Goal: Task Accomplishment & Management: Manage account settings

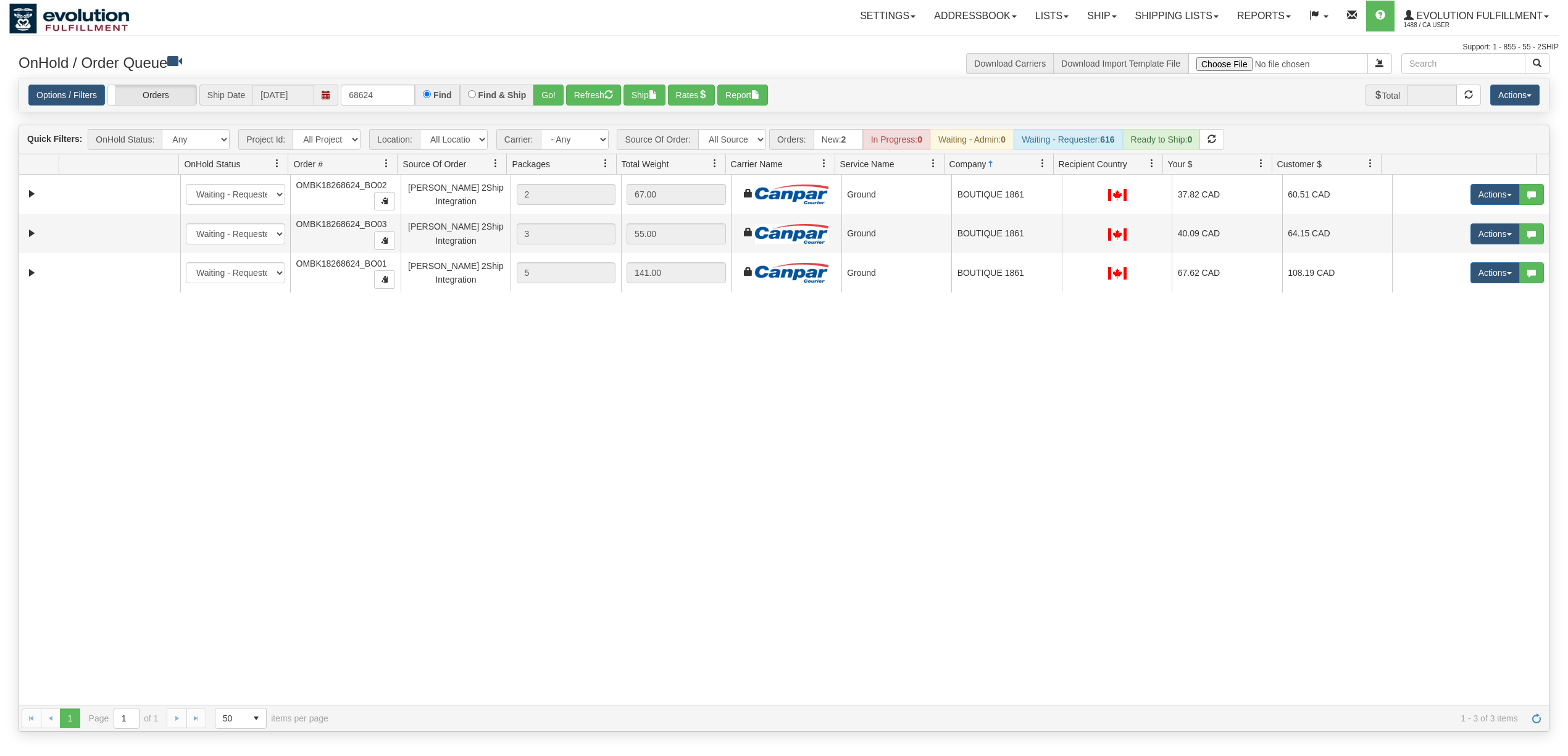
select select "[PERSON_NAME] 2Ship Integration"
click at [613, 93] on span "button" at bounding box center [608, 94] width 9 height 9
drag, startPoint x: 384, startPoint y: 99, endPoint x: -338, endPoint y: 144, distance: 723.4
click at [0, 144] on html "Toggle navigation Settings Shipping Preferences New Recipients" at bounding box center [784, 378] width 1568 height 756
click at [571, 133] on select "- Any - Has NO carrier assigned - Has a carrier assigned FleetOptics Inc. My Ca…" at bounding box center [574, 139] width 68 height 21
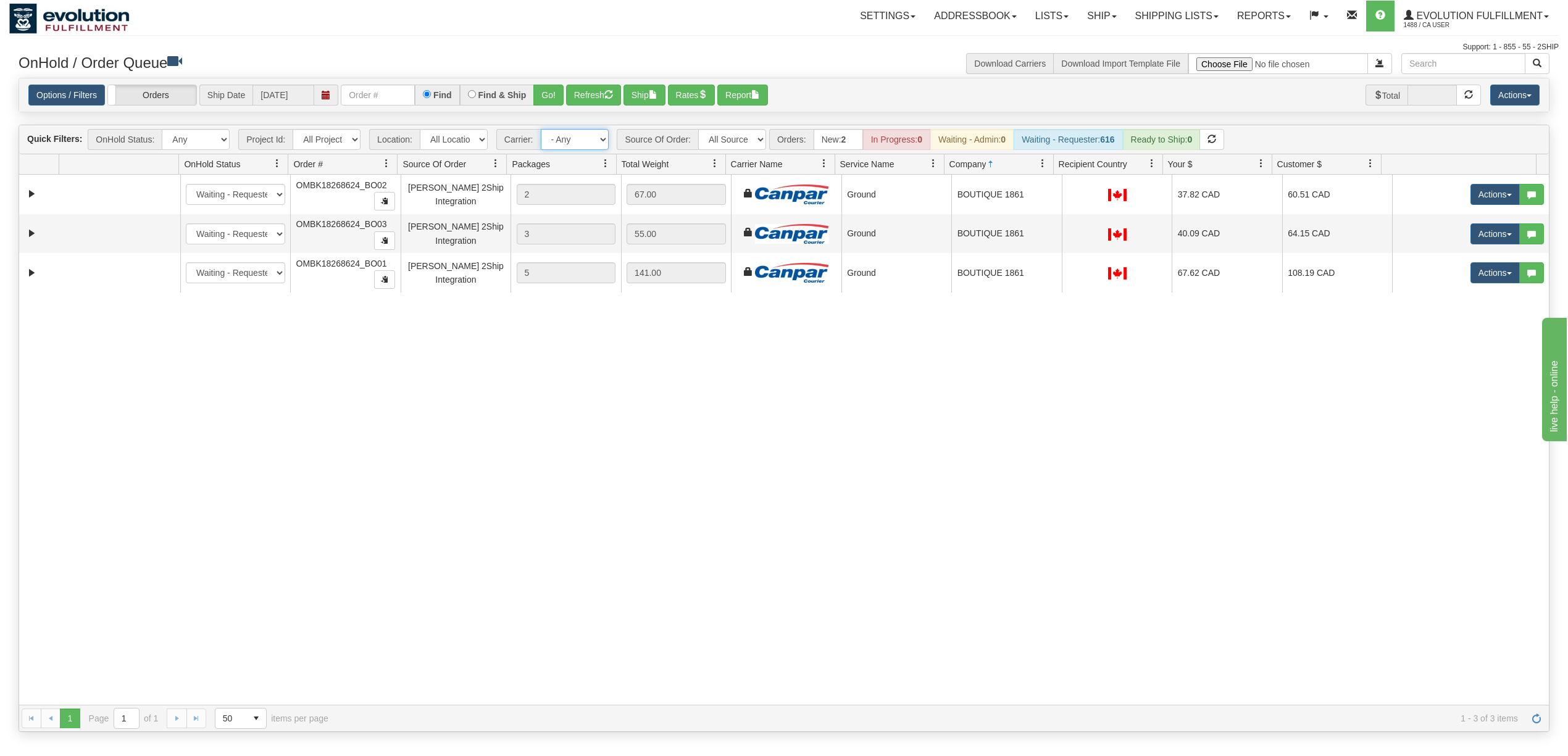
select select "-1"
click at [541, 130] on select "- Any - Has NO carrier assigned - Has a carrier assigned FleetOptics Inc. My Ca…" at bounding box center [574, 139] width 68 height 21
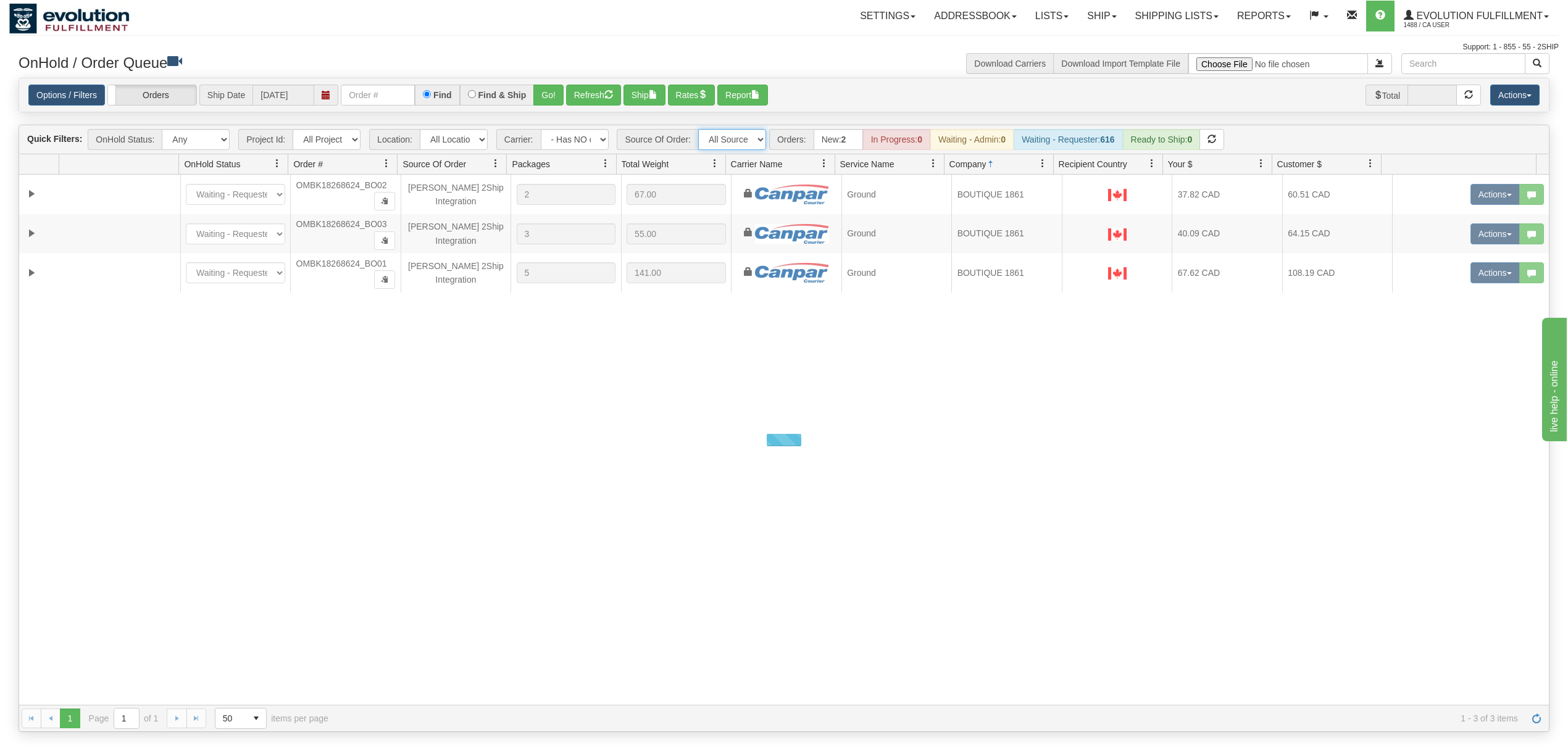
click at [731, 144] on select "All Sources AirBlaster 2Ship Integration Ambler Apparel 2Ship Integration BC [M…" at bounding box center [732, 139] width 68 height 21
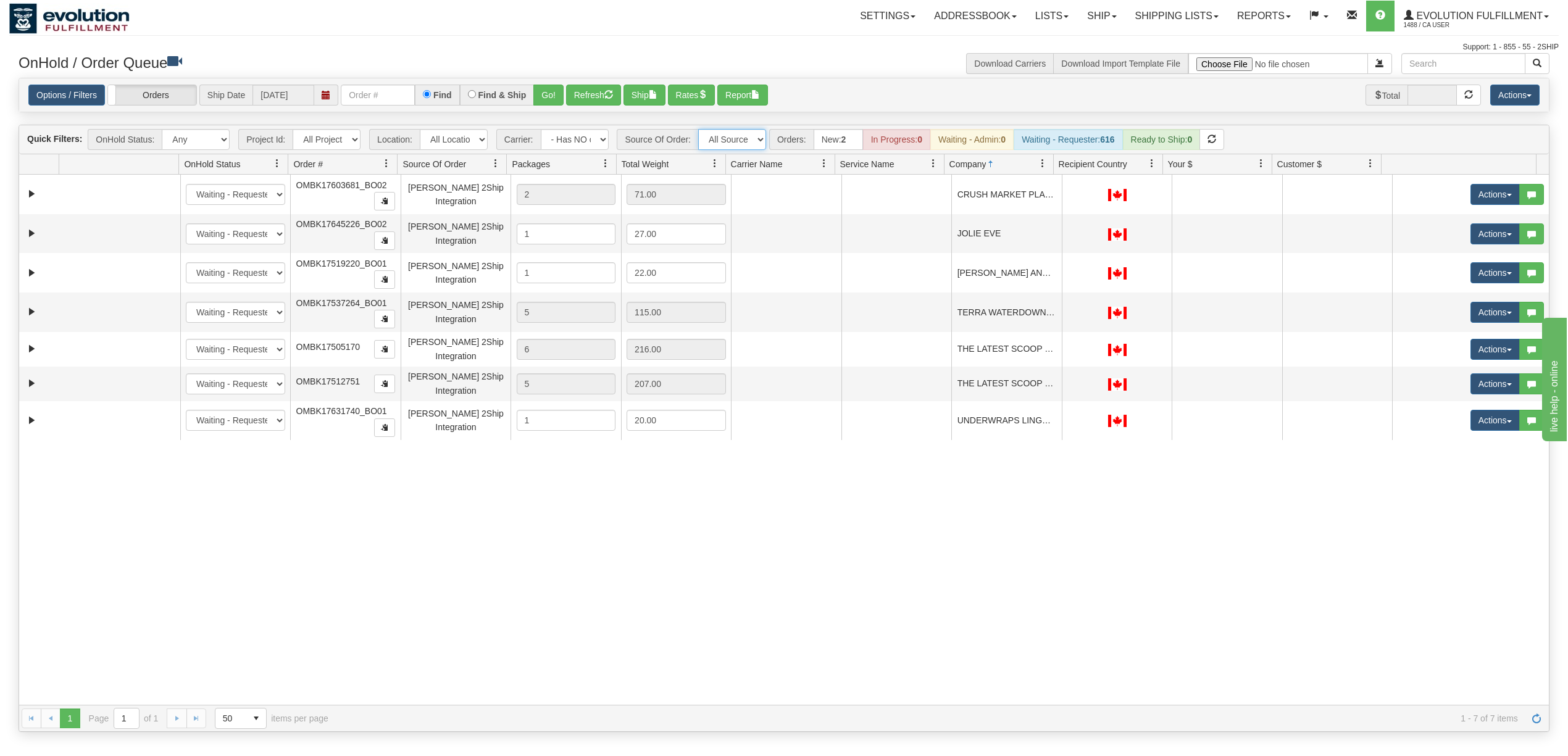
select select "Gentle Fawn Wholesale 2Ship"
click at [699, 130] on select "All Sources AirBlaster 2Ship Integration Ambler Apparel 2Ship Integration BC [M…" at bounding box center [732, 139] width 68 height 21
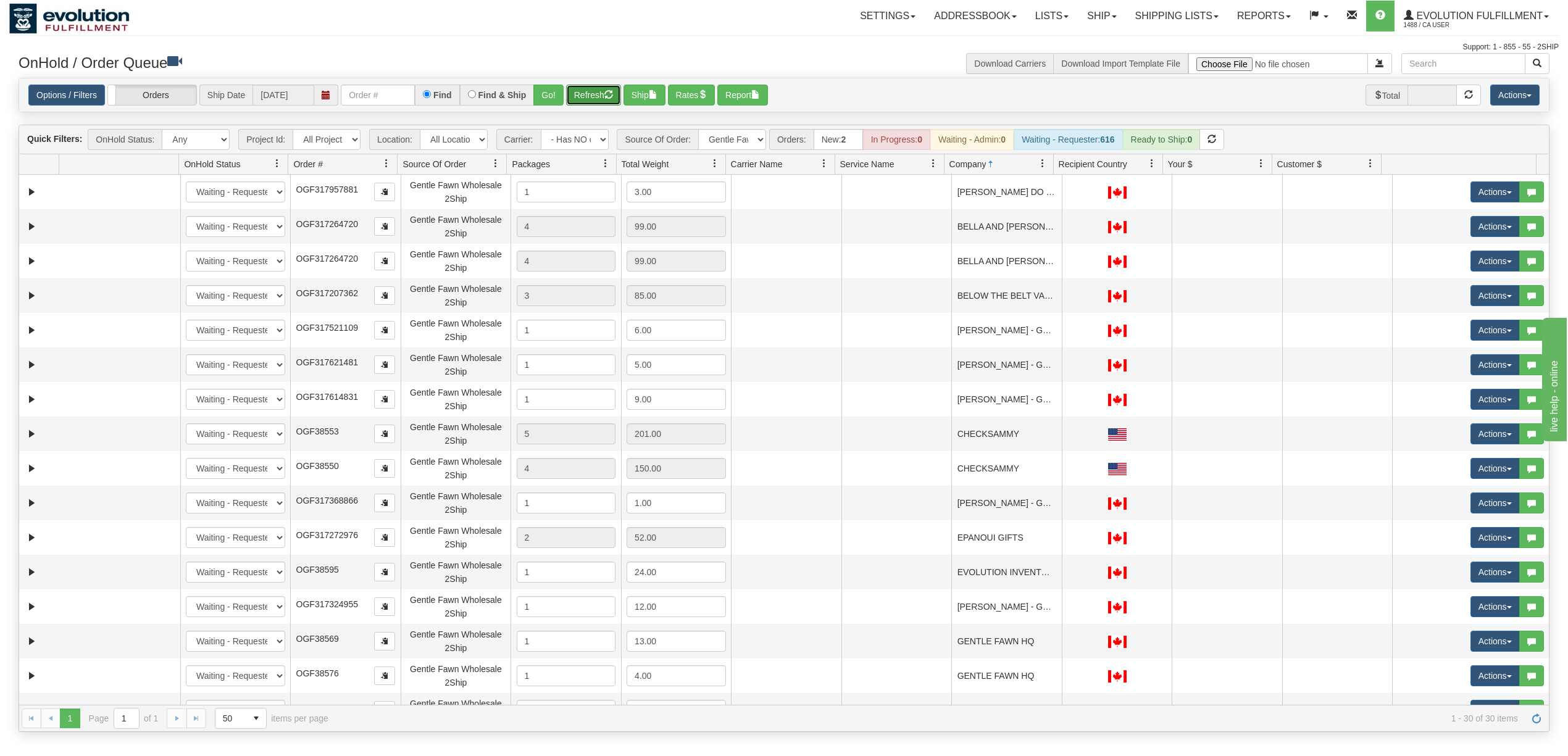
click at [588, 99] on button "Refresh" at bounding box center [593, 95] width 55 height 21
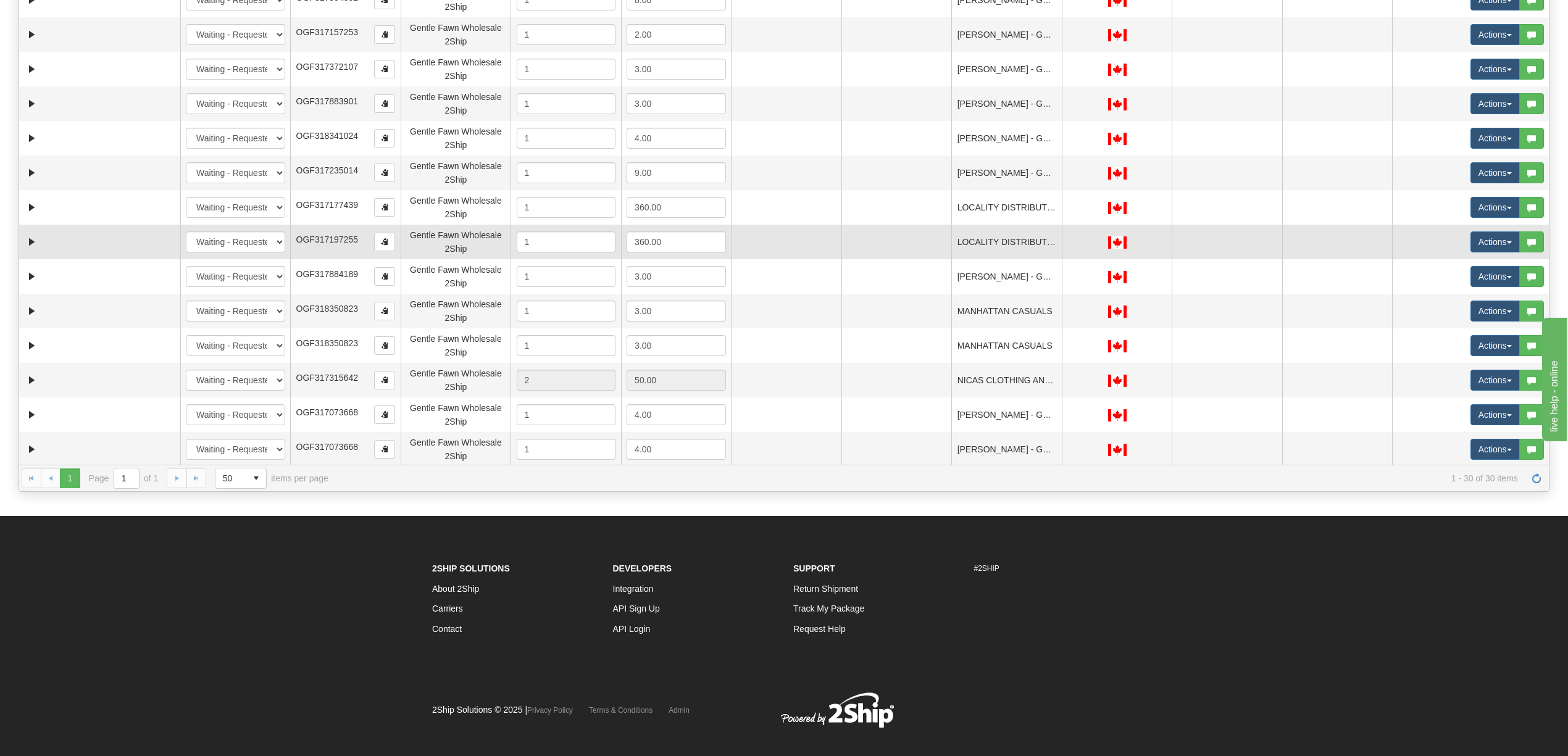
scroll to position [247, 0]
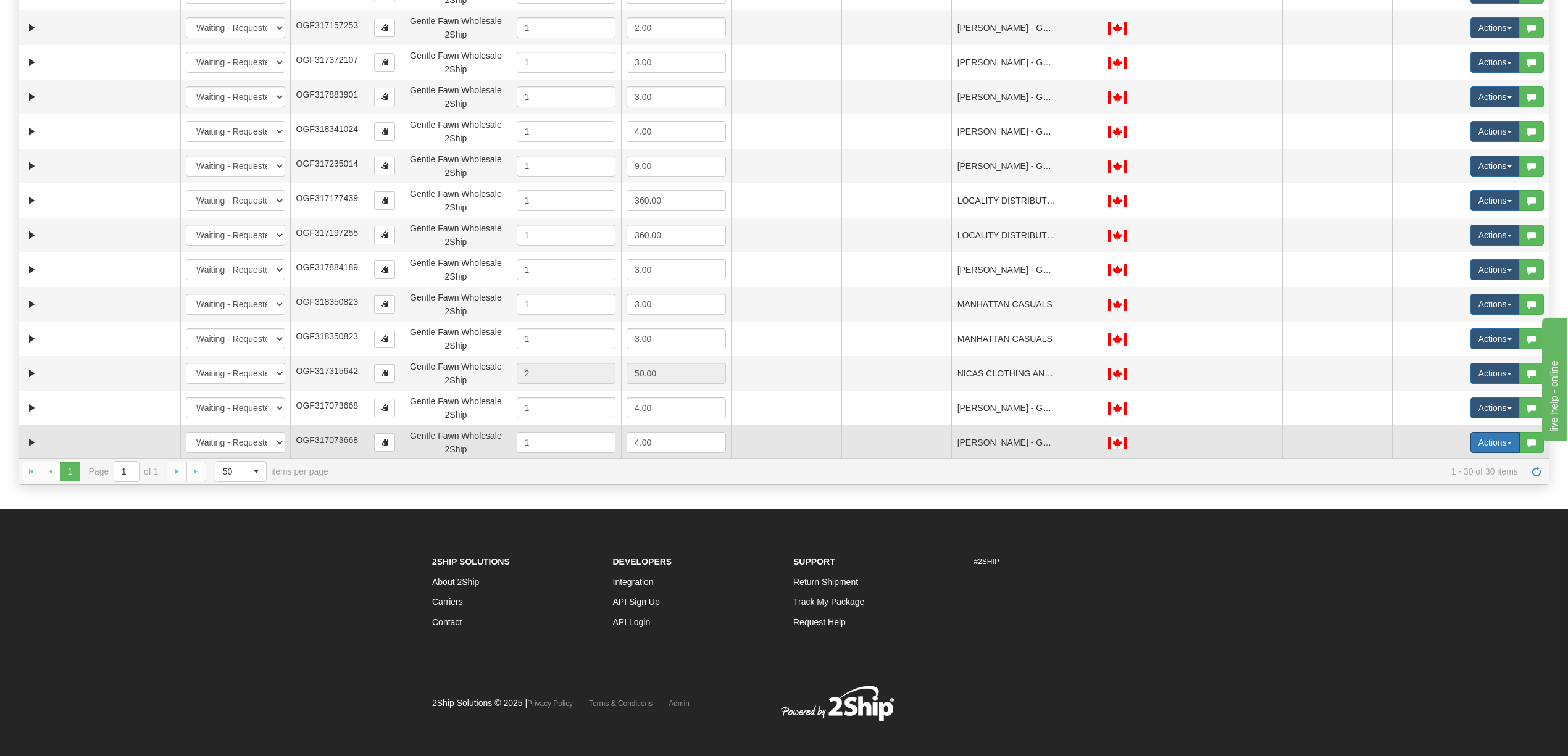
click at [1470, 441] on button "Actions" at bounding box center [1495, 442] width 49 height 21
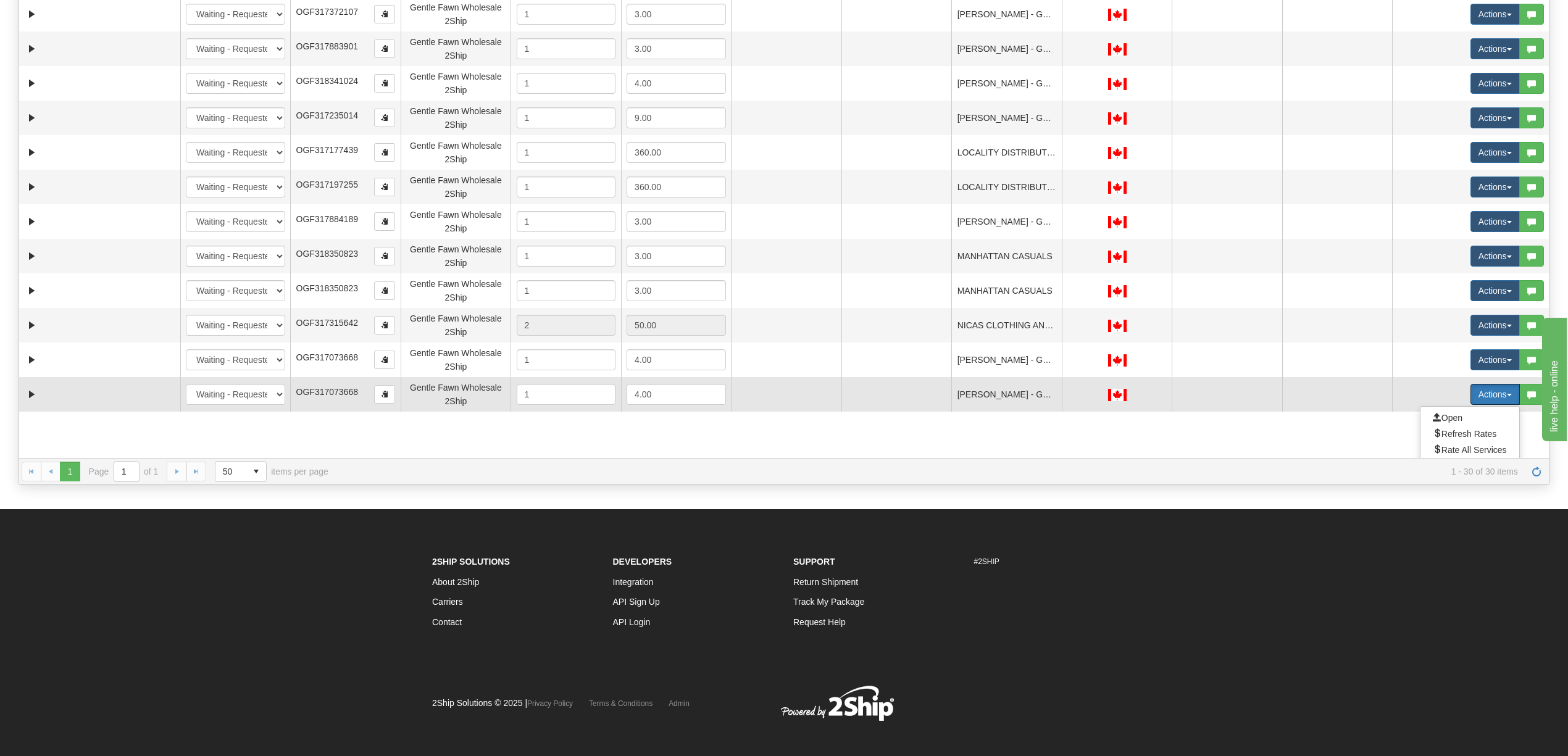
scroll to position [603, 0]
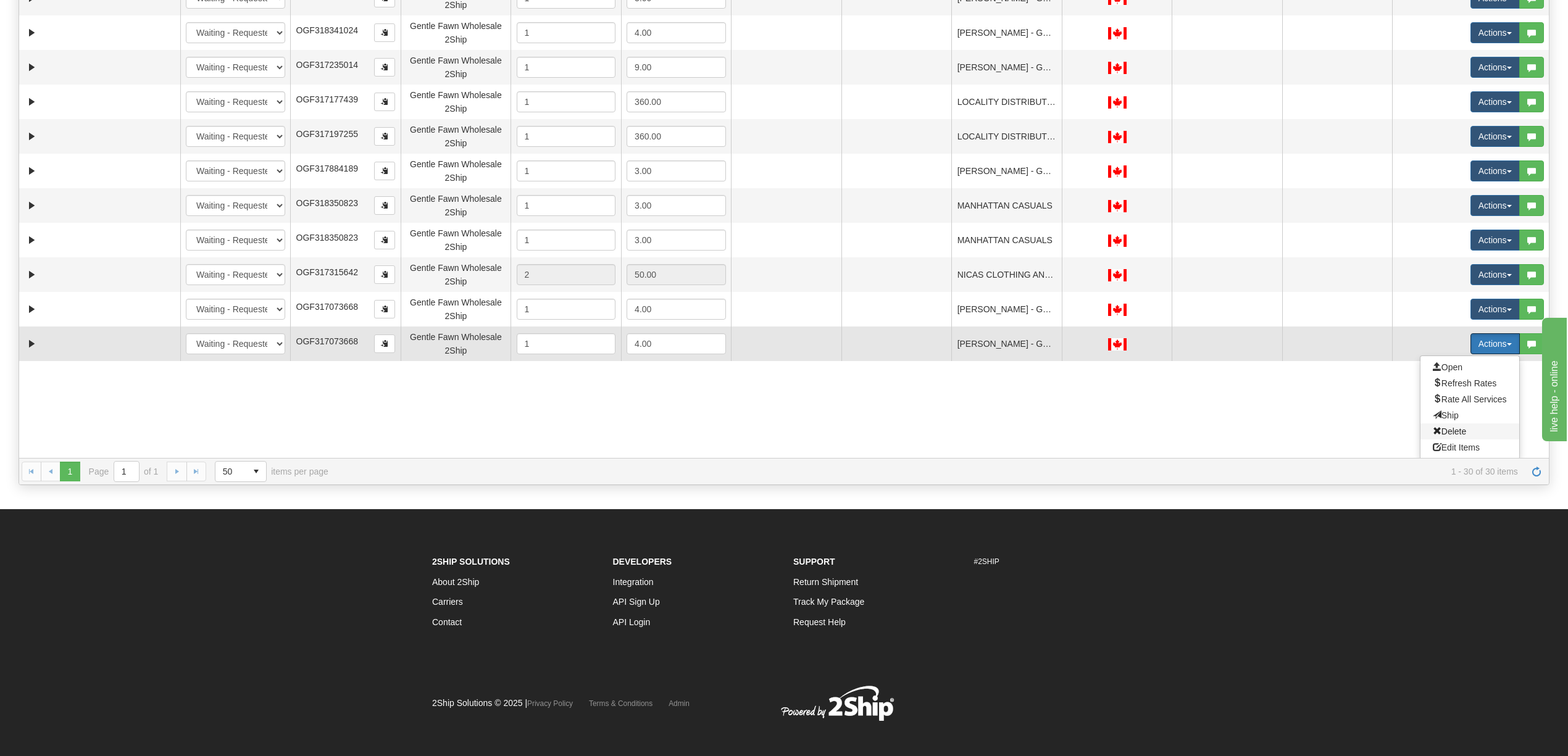
click at [1446, 435] on span "Delete" at bounding box center [1449, 431] width 33 height 10
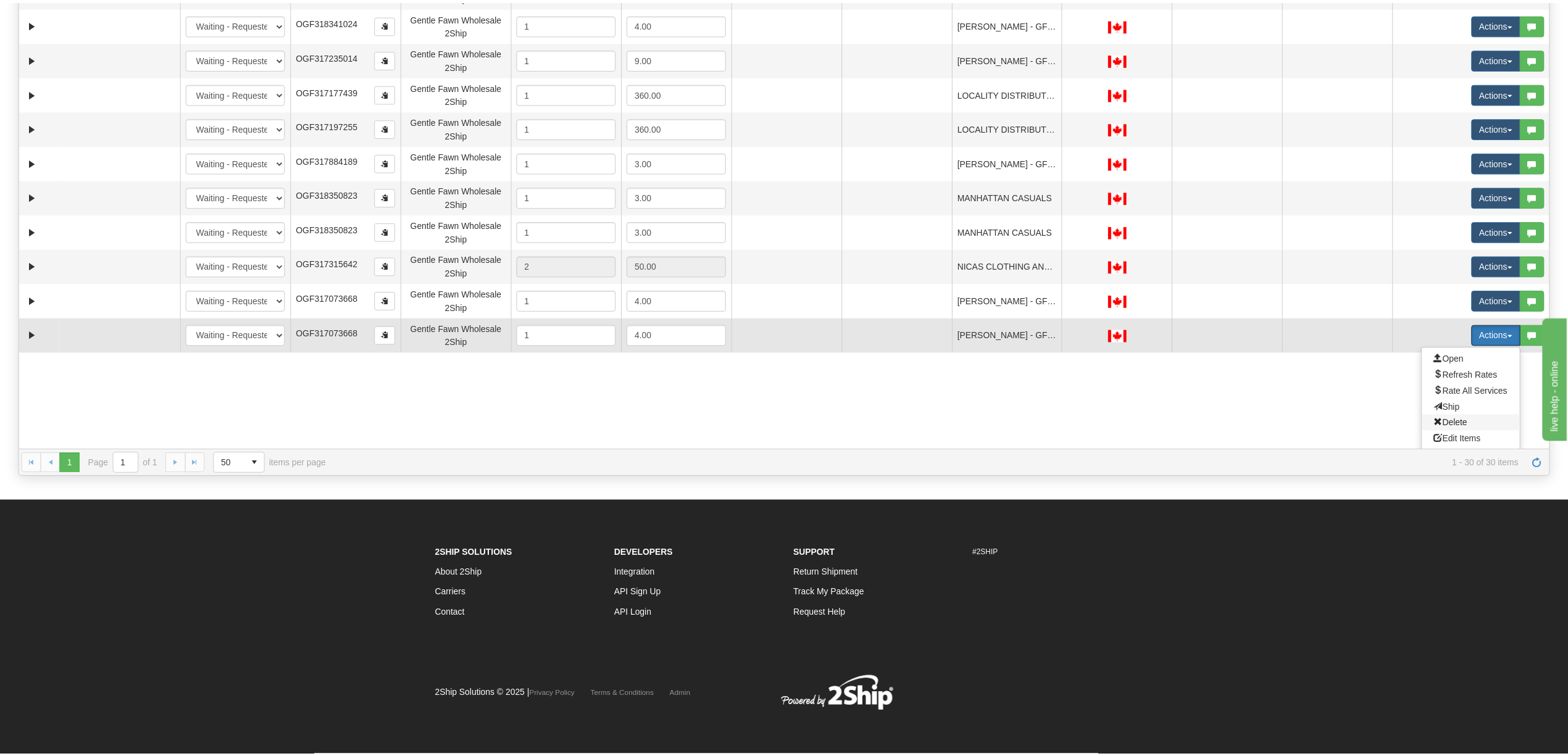
scroll to position [506, 0]
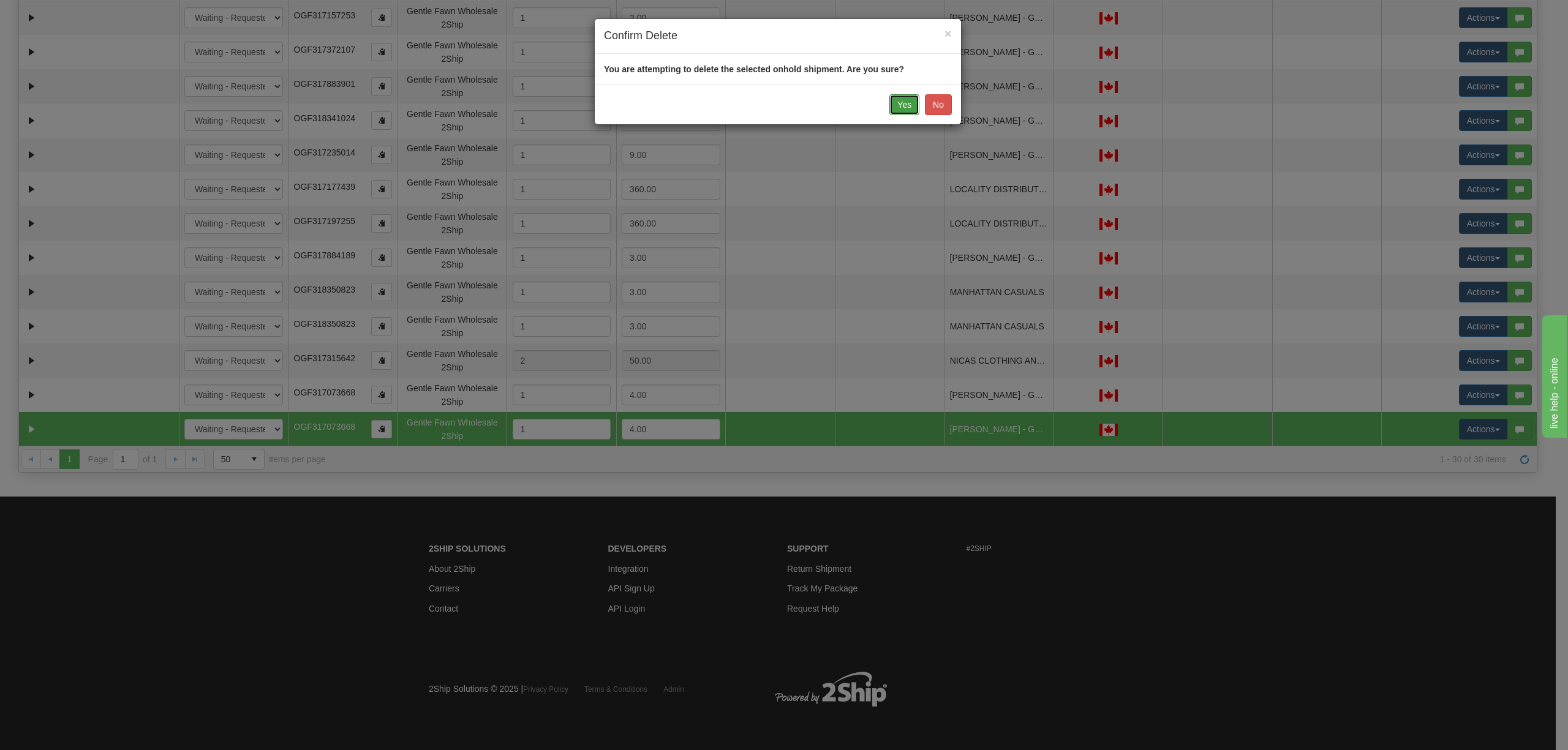
click at [893, 112] on button "Yes" at bounding box center [904, 104] width 30 height 21
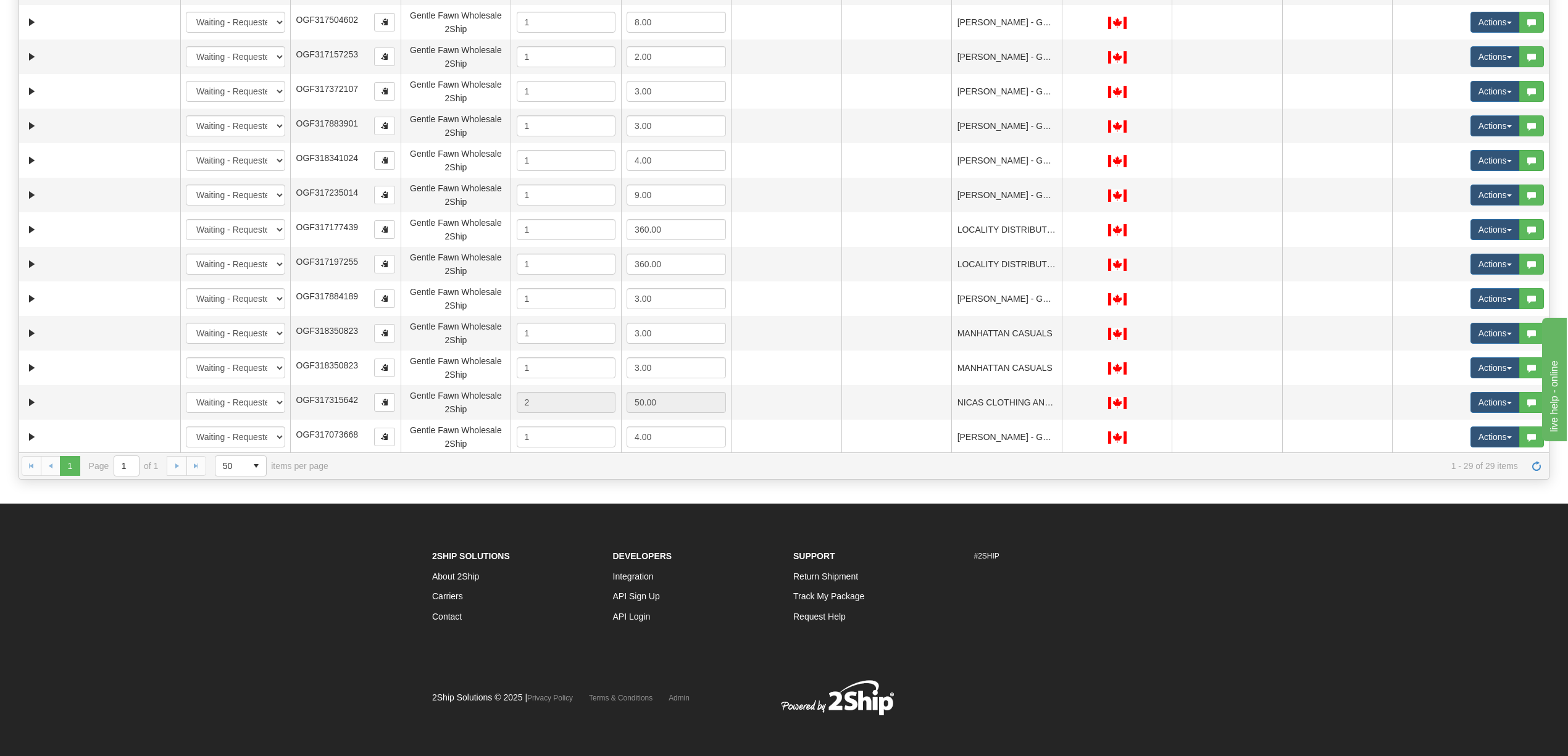
scroll to position [255, 0]
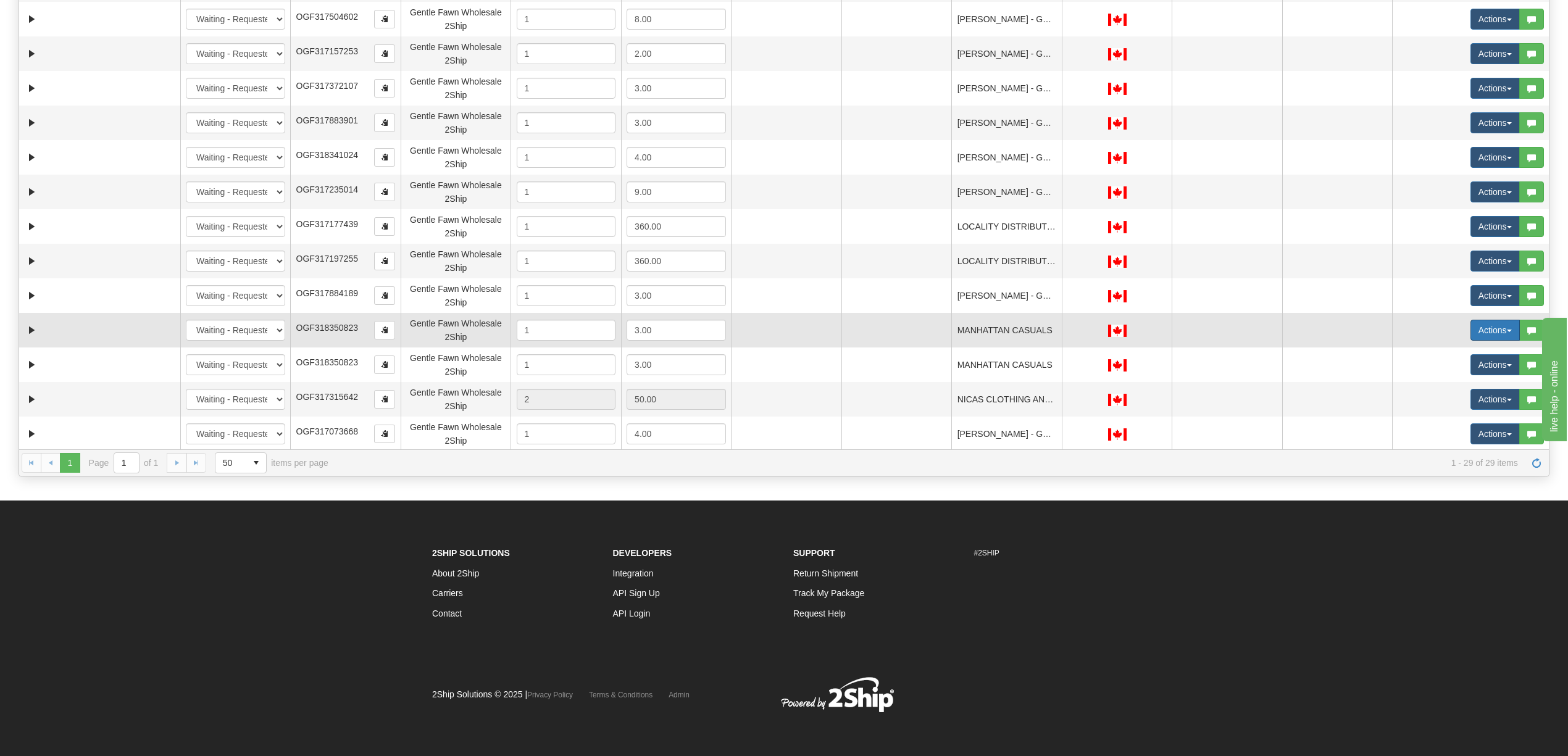
click at [1470, 336] on button "Actions" at bounding box center [1495, 330] width 49 height 21
click at [1452, 418] on link "Delete" at bounding box center [1470, 418] width 99 height 16
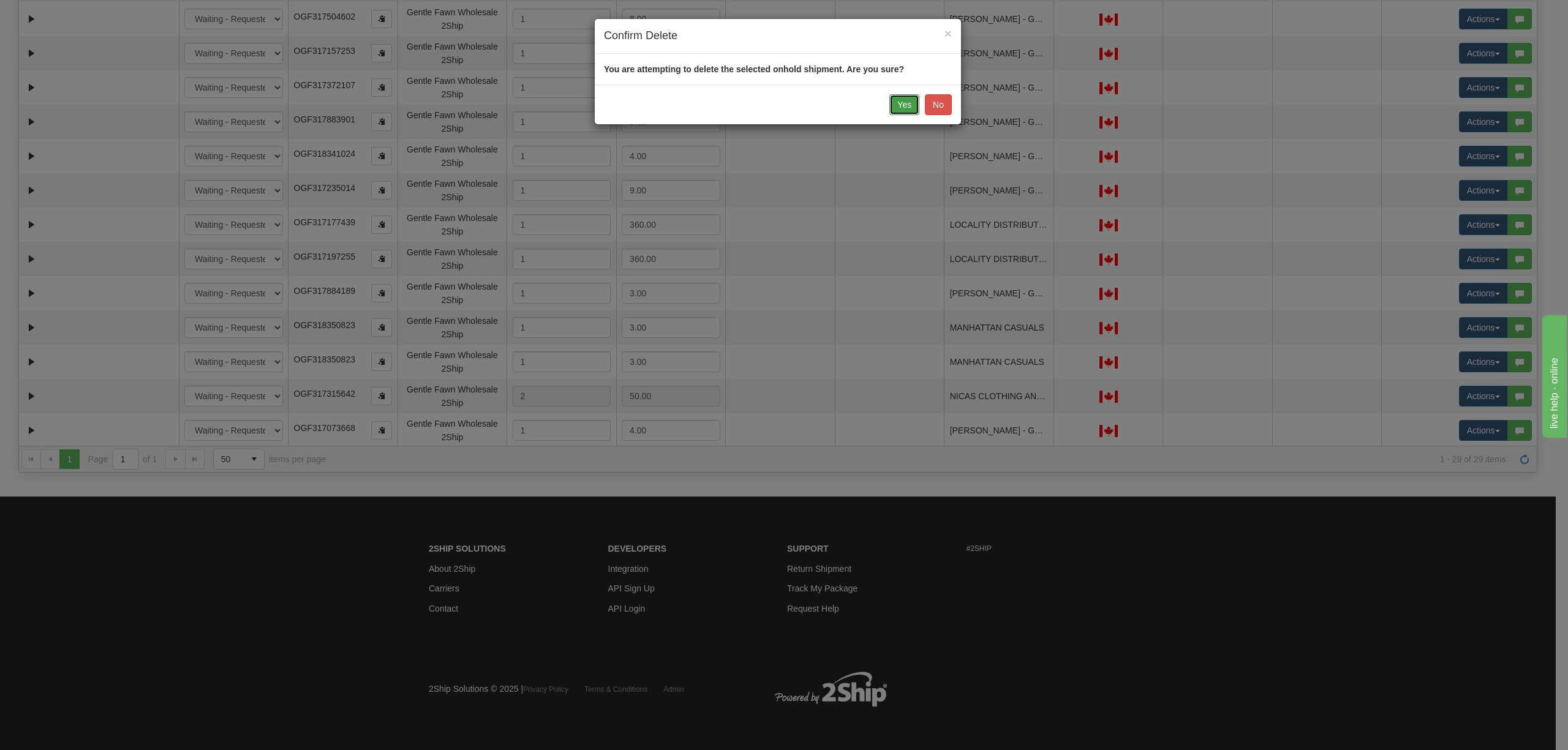
click at [905, 108] on button "Yes" at bounding box center [904, 104] width 30 height 21
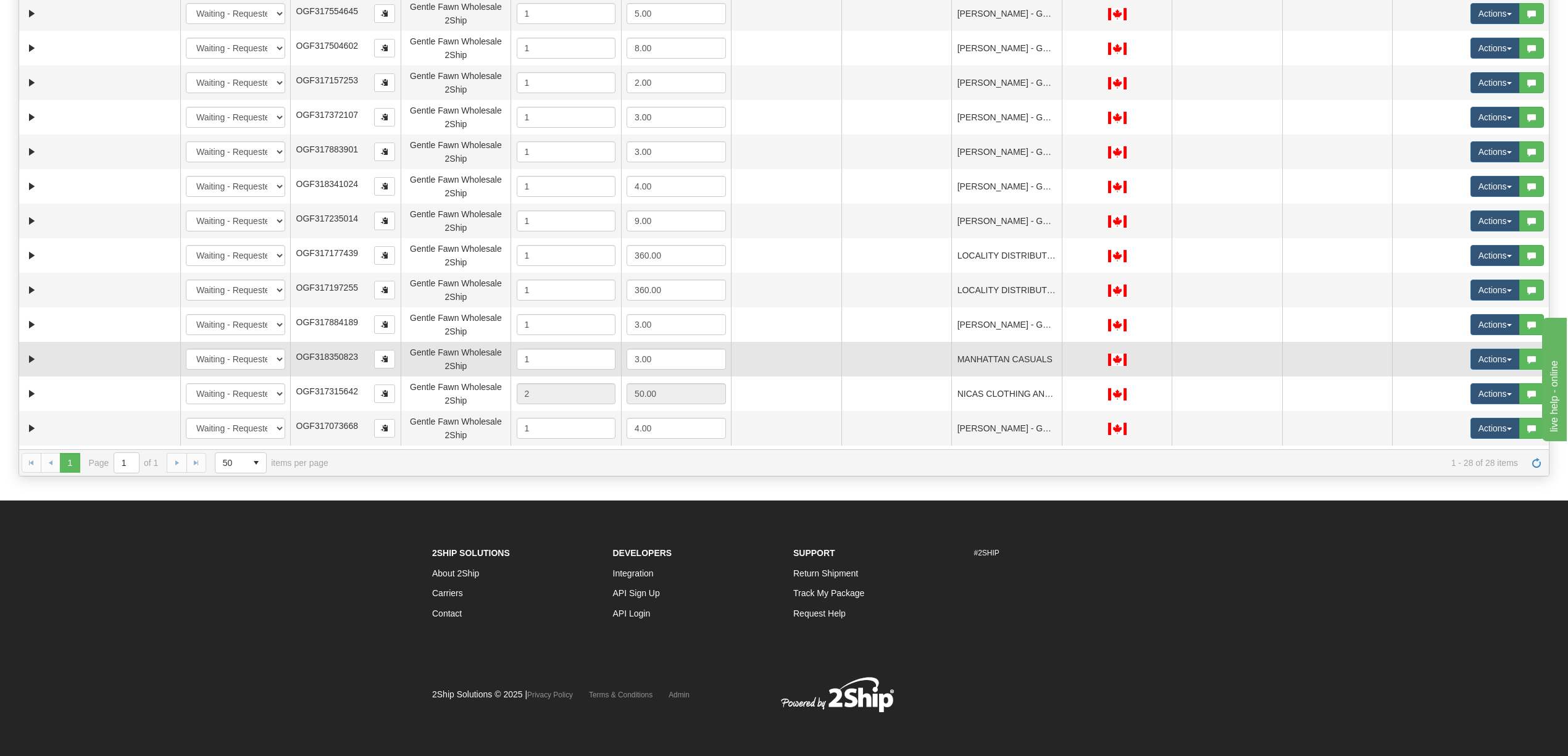
scroll to position [437, 0]
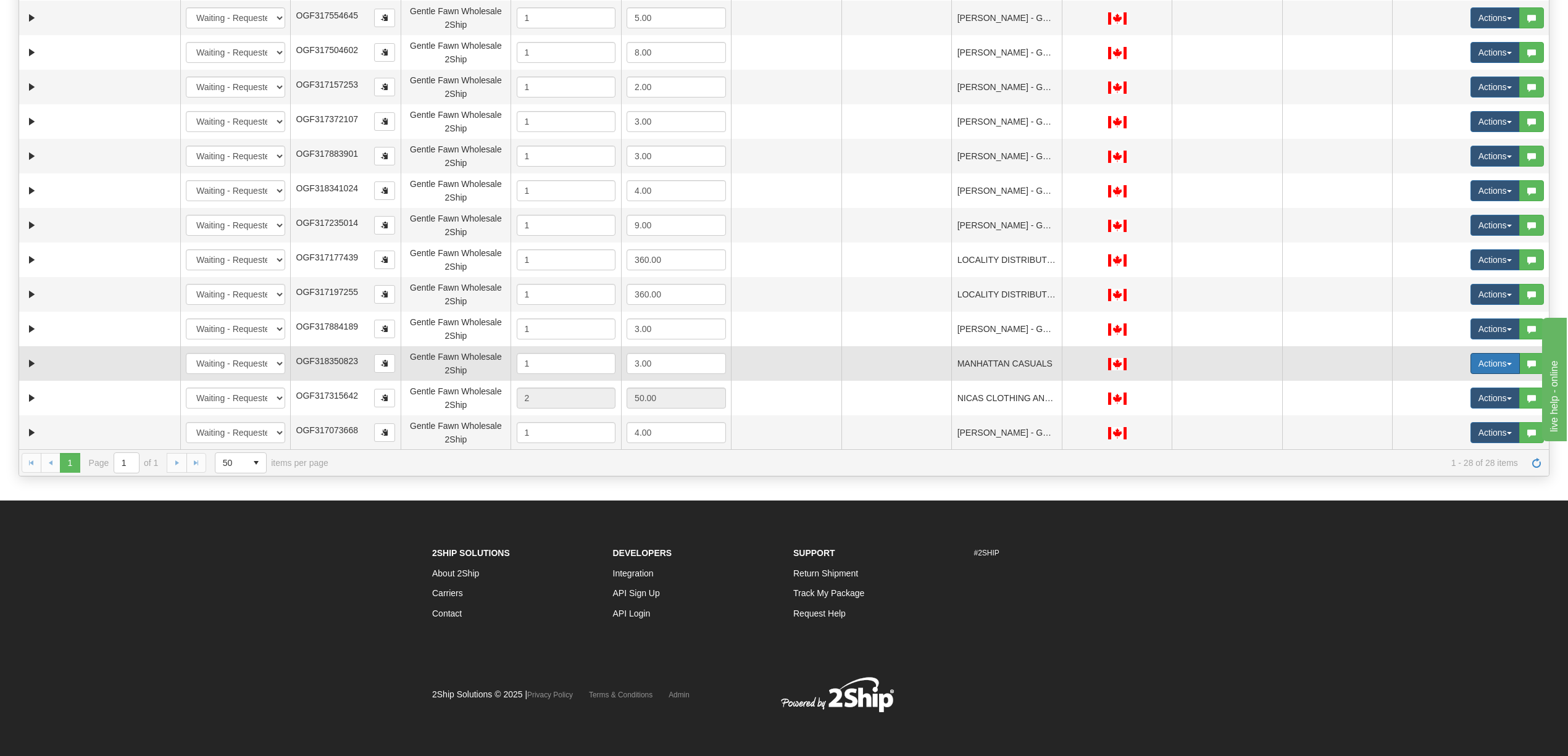
click at [1479, 360] on button "Actions" at bounding box center [1495, 363] width 49 height 21
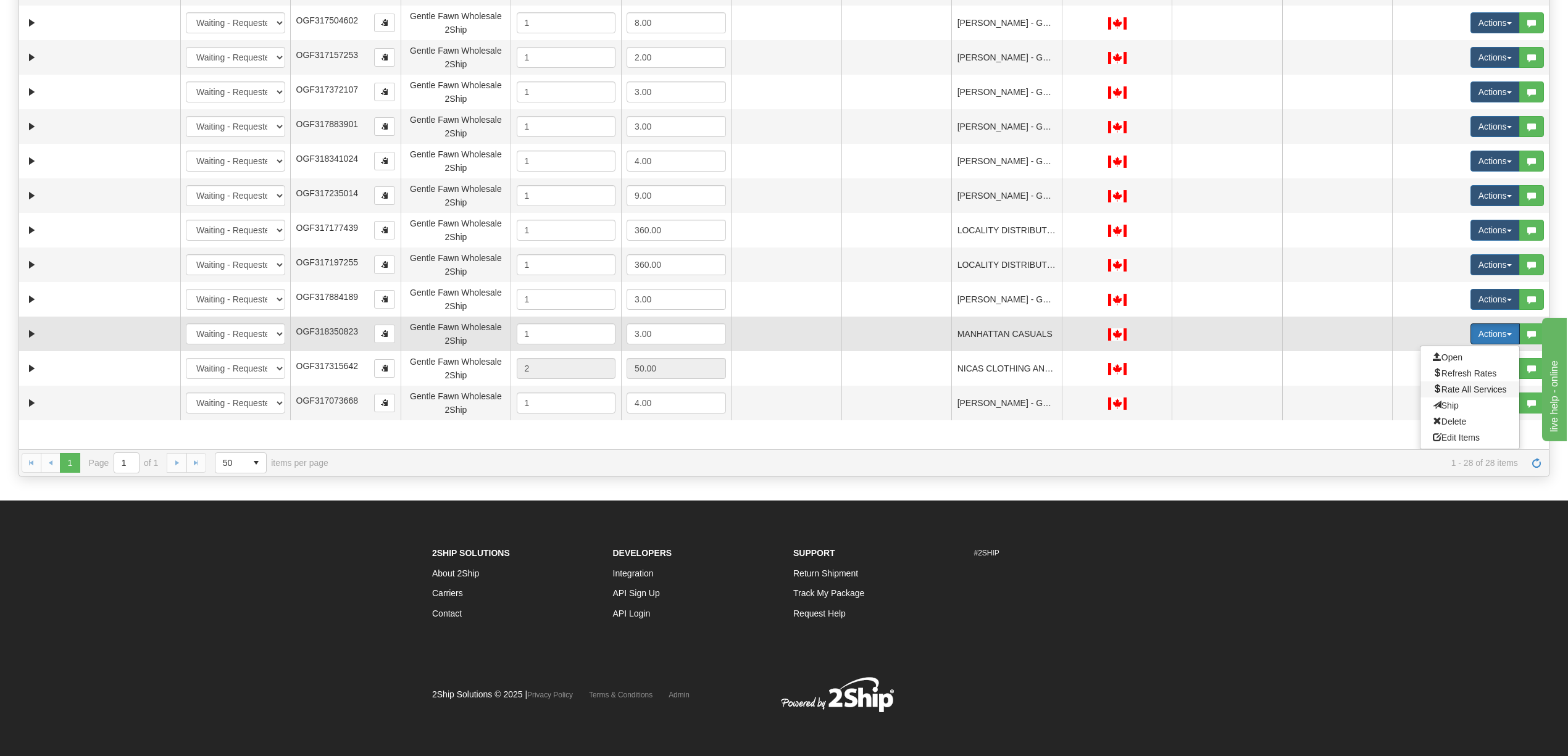
click at [1472, 389] on span "Rate All Services" at bounding box center [1470, 389] width 74 height 10
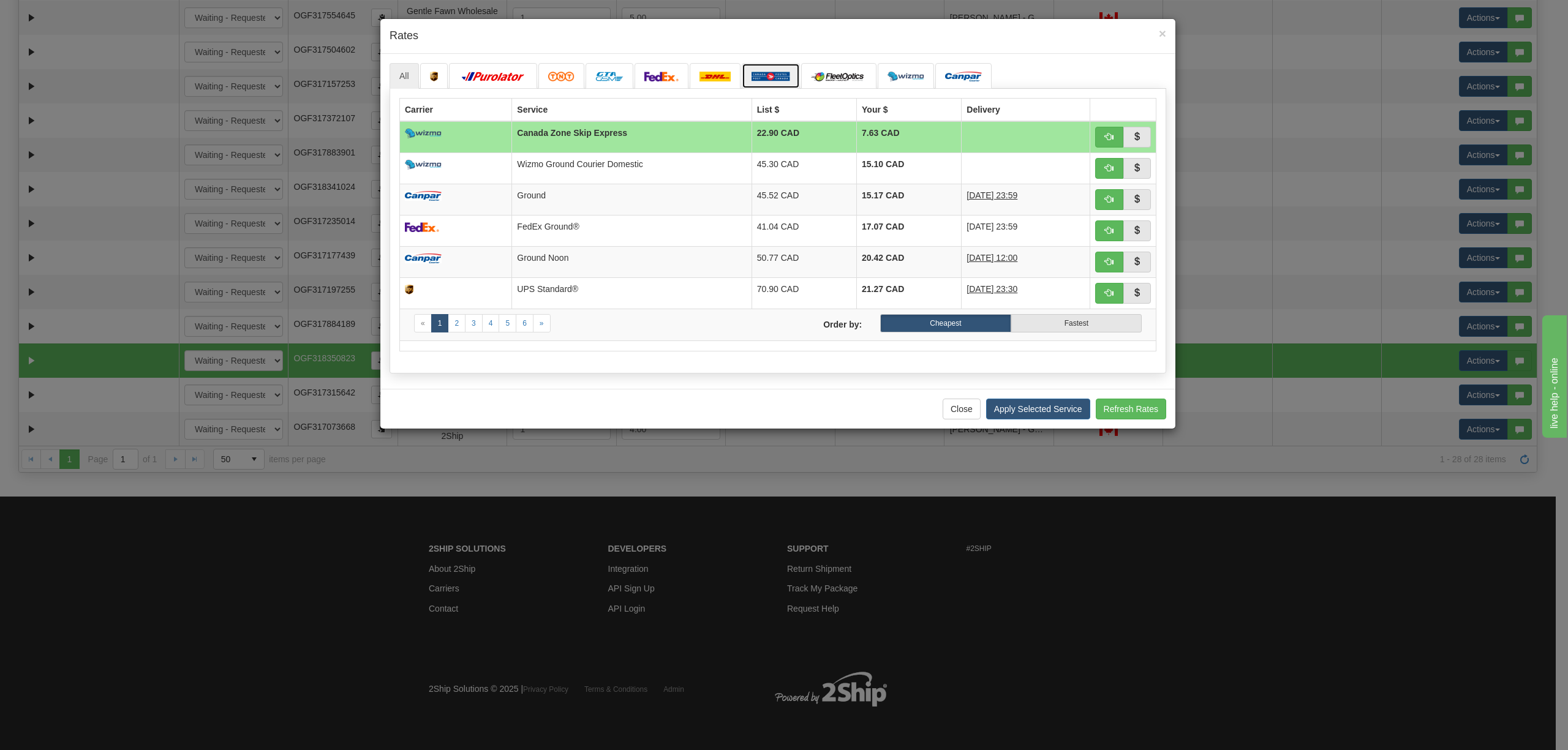
click at [773, 79] on img at bounding box center [770, 76] width 39 height 9
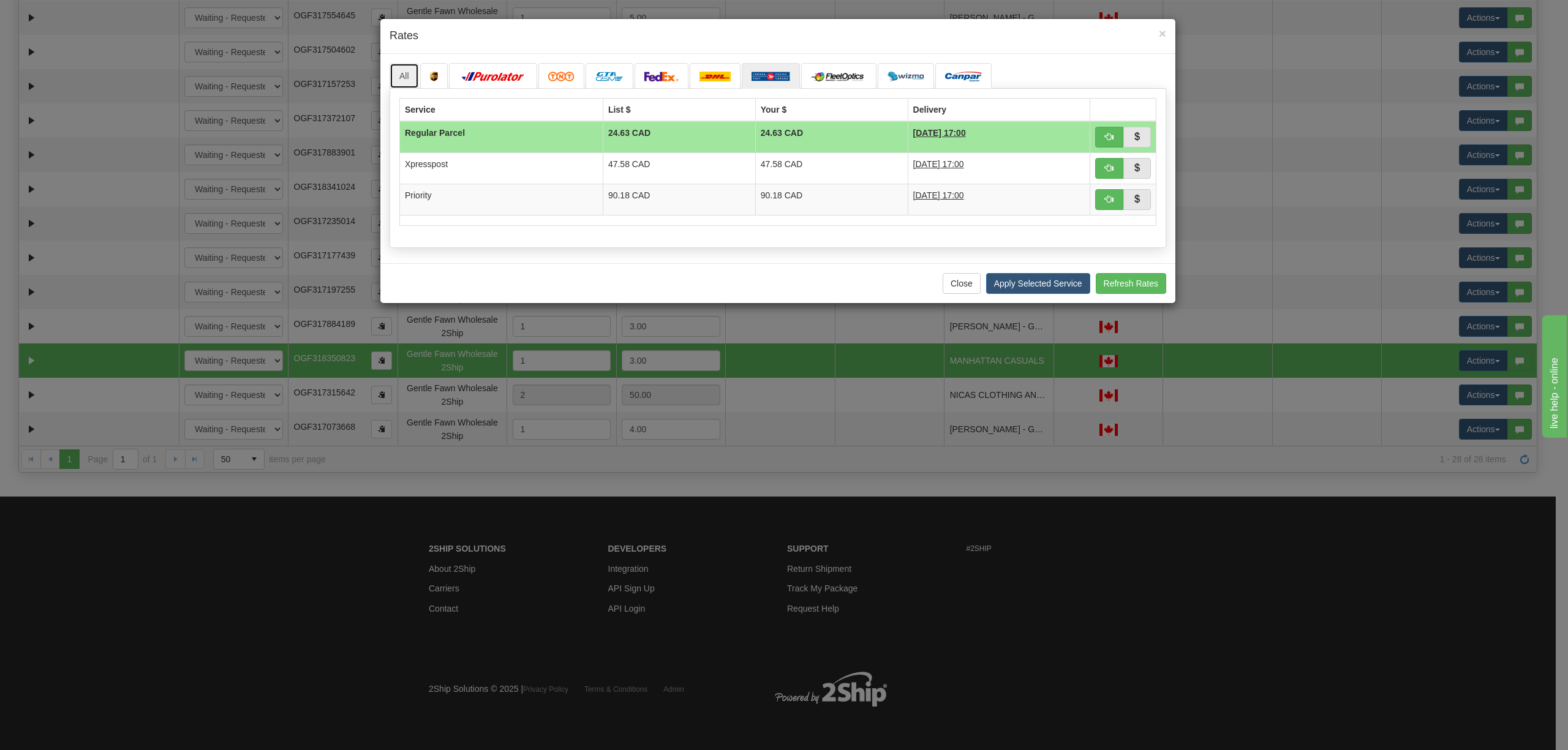
click at [417, 74] on link "All" at bounding box center [404, 76] width 29 height 26
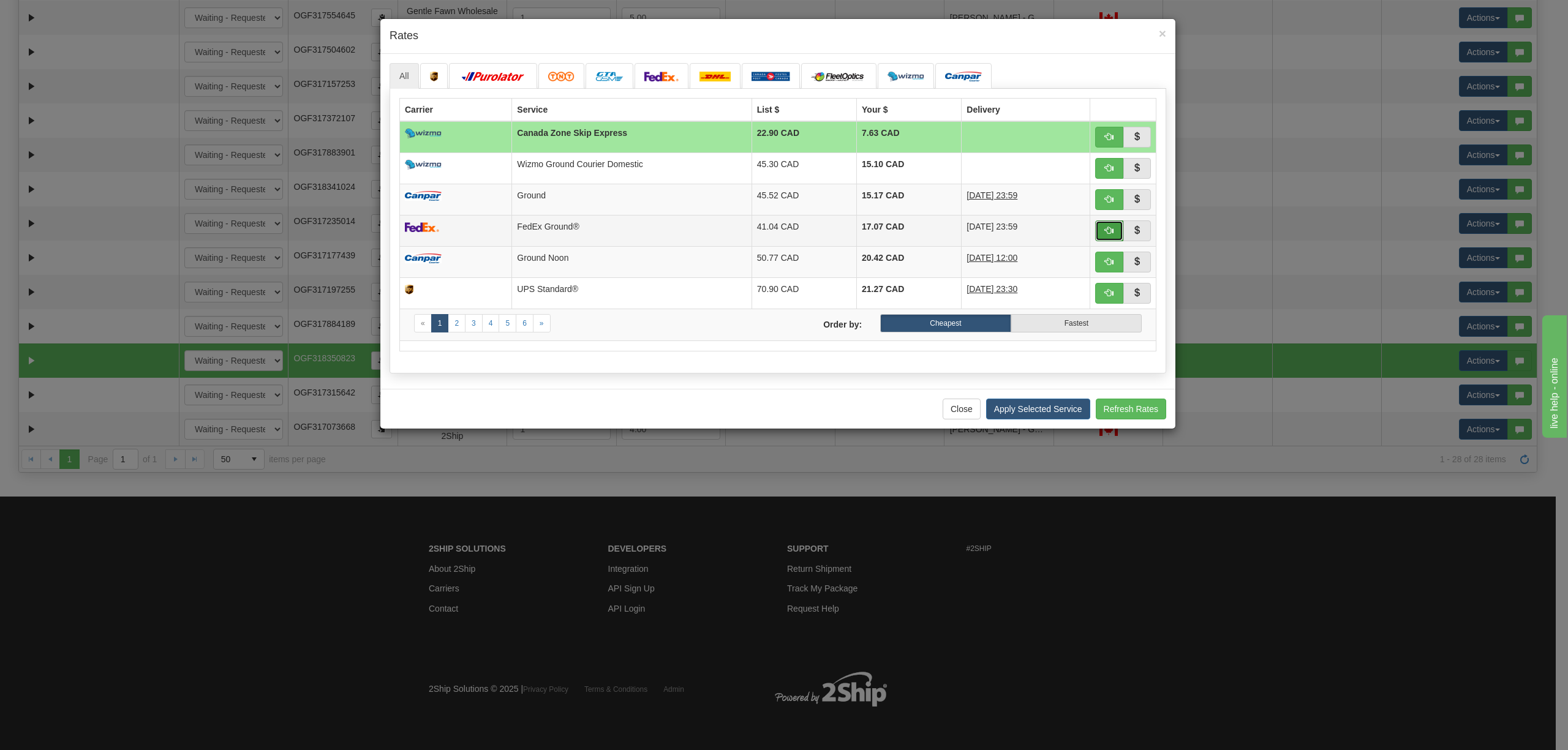
click at [1107, 226] on button "button" at bounding box center [1109, 231] width 28 height 21
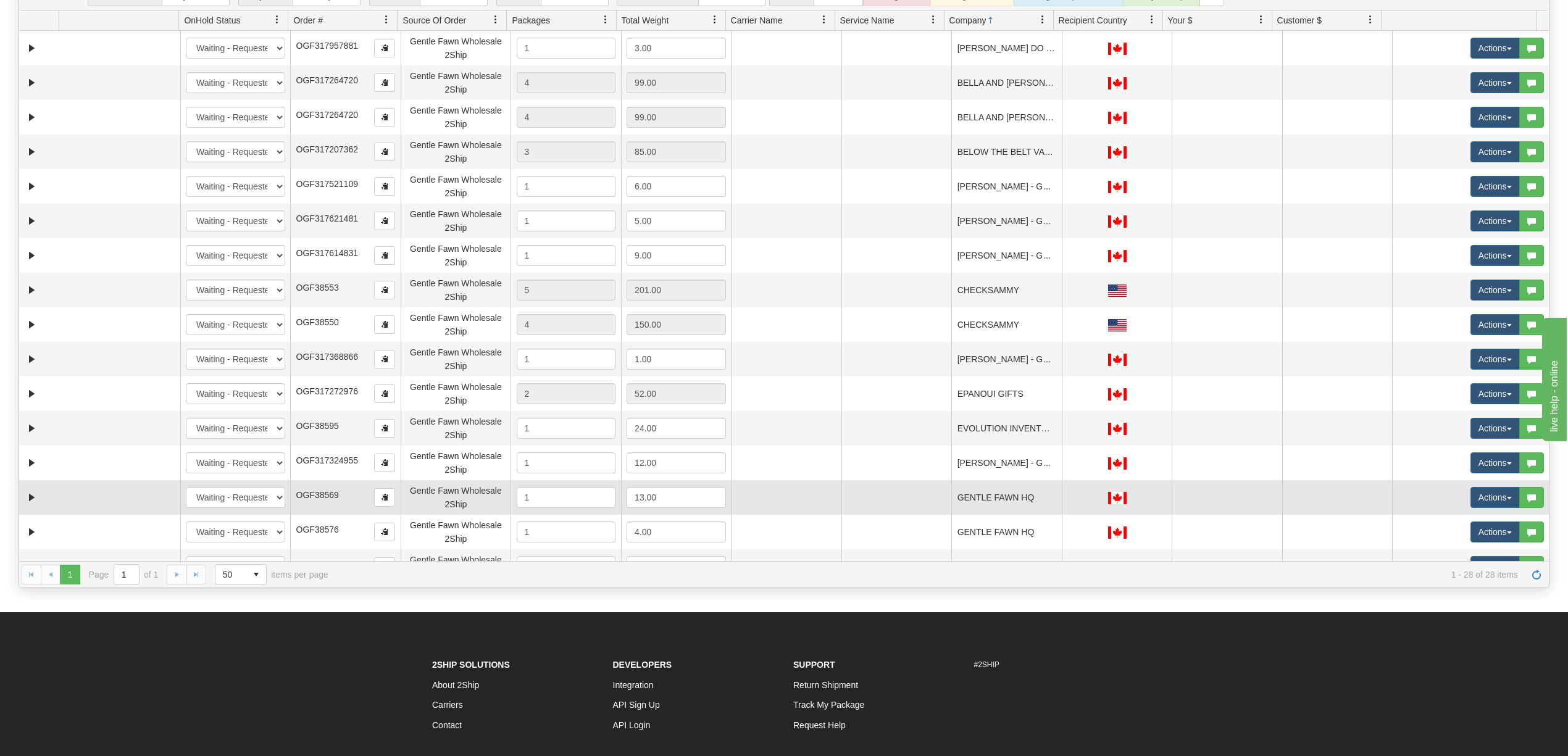
scroll to position [0, 0]
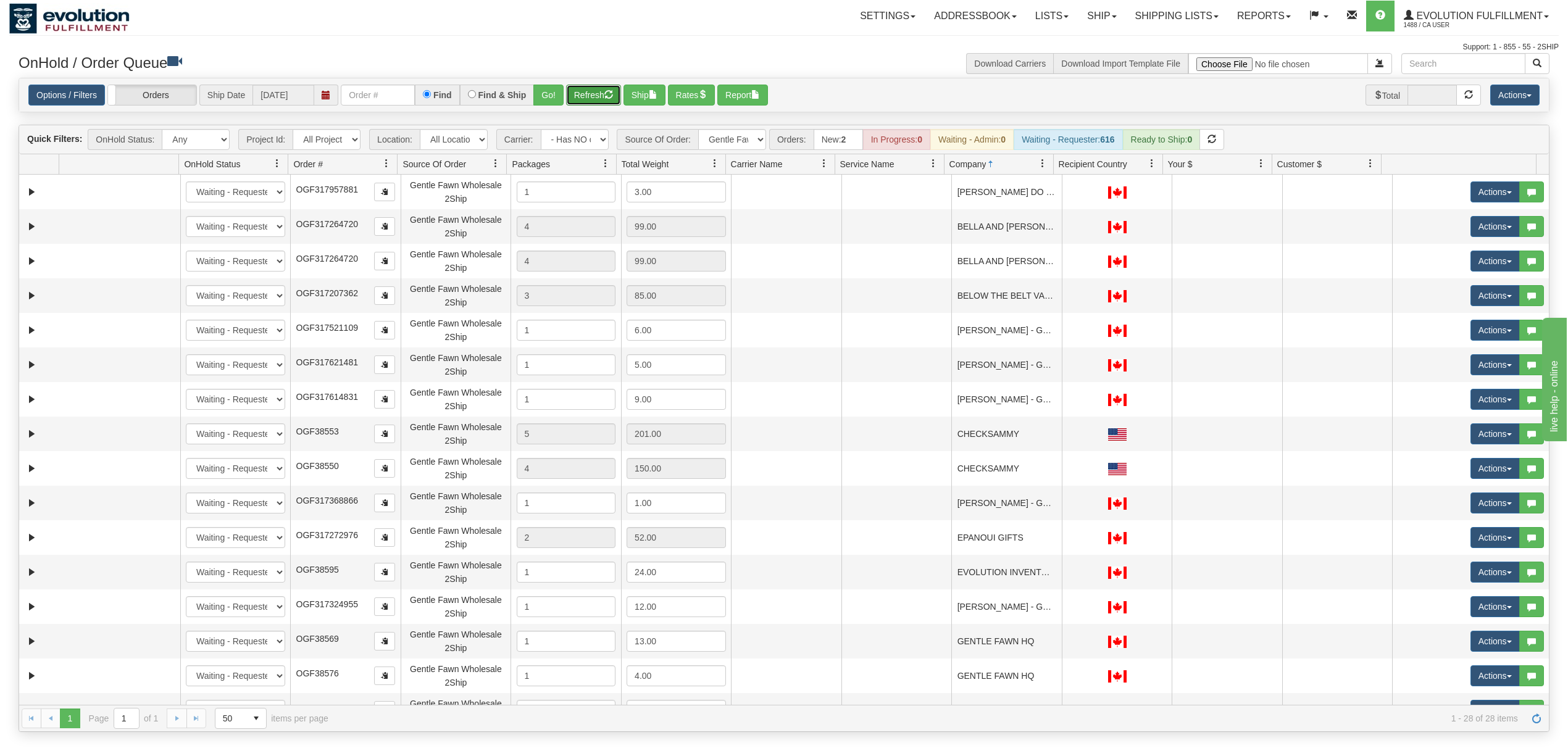
click at [614, 87] on button "Refresh" at bounding box center [593, 95] width 55 height 21
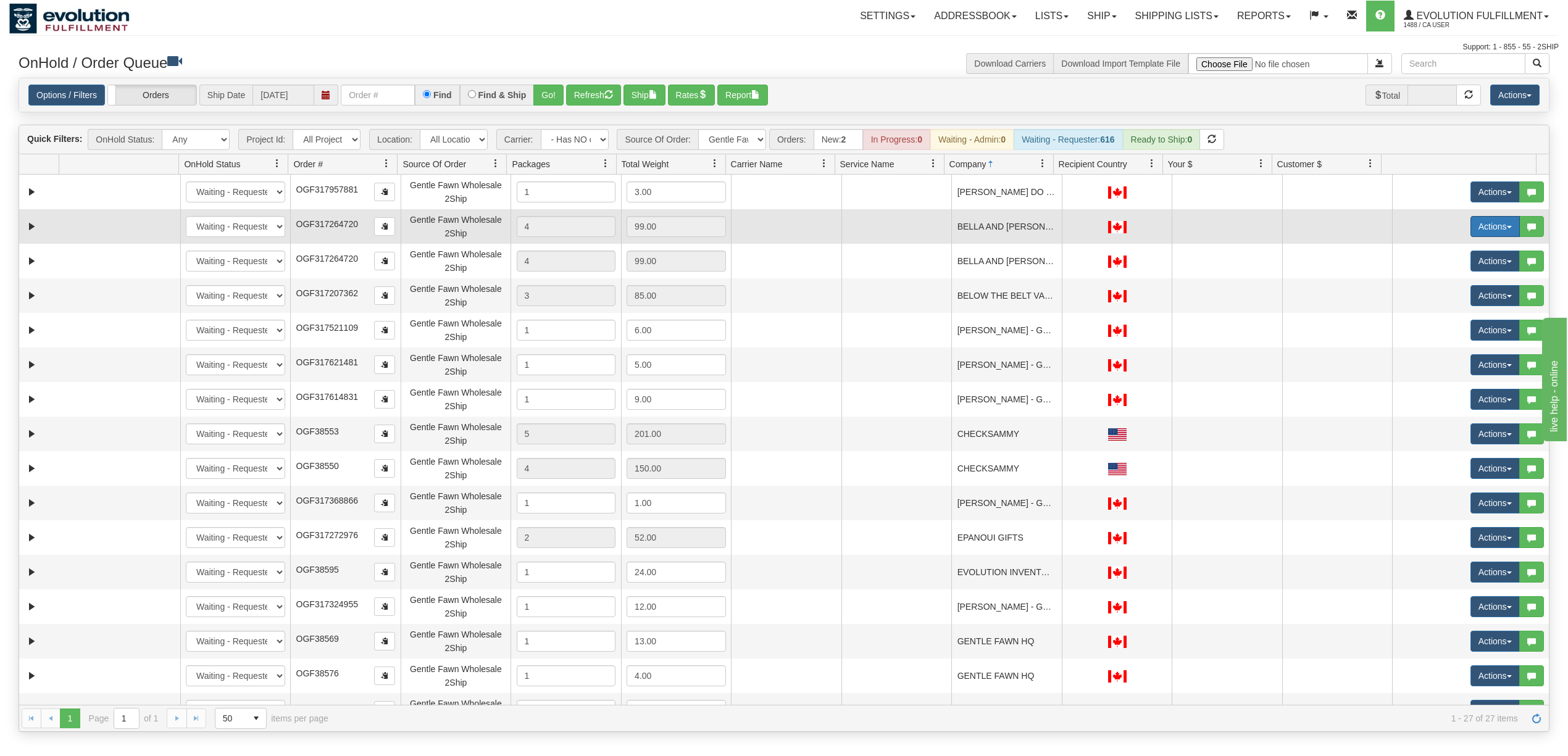
click at [1477, 220] on button "Actions" at bounding box center [1495, 226] width 49 height 21
click at [1440, 314] on span "Delete" at bounding box center [1449, 314] width 33 height 10
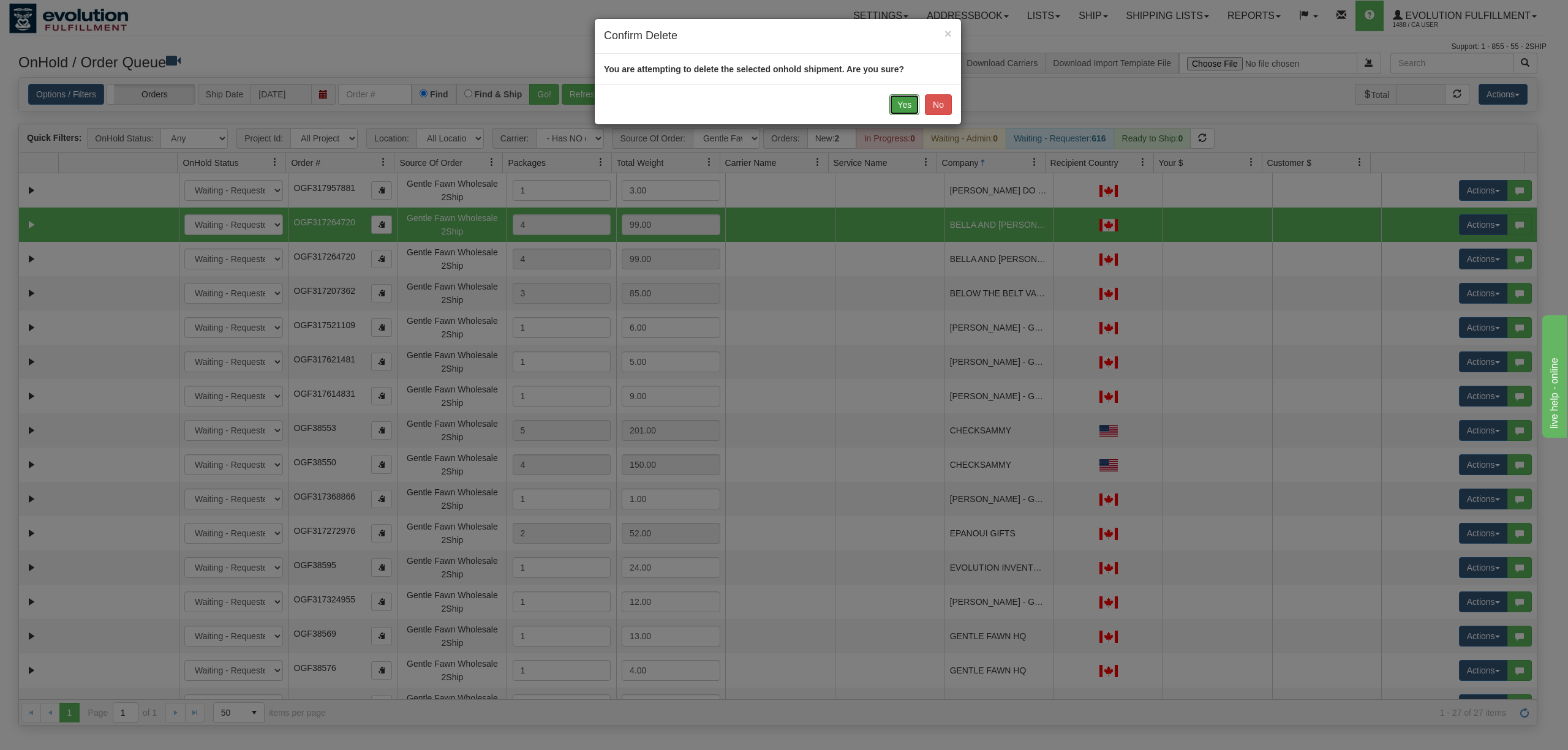
click at [902, 108] on button "Yes" at bounding box center [904, 104] width 30 height 21
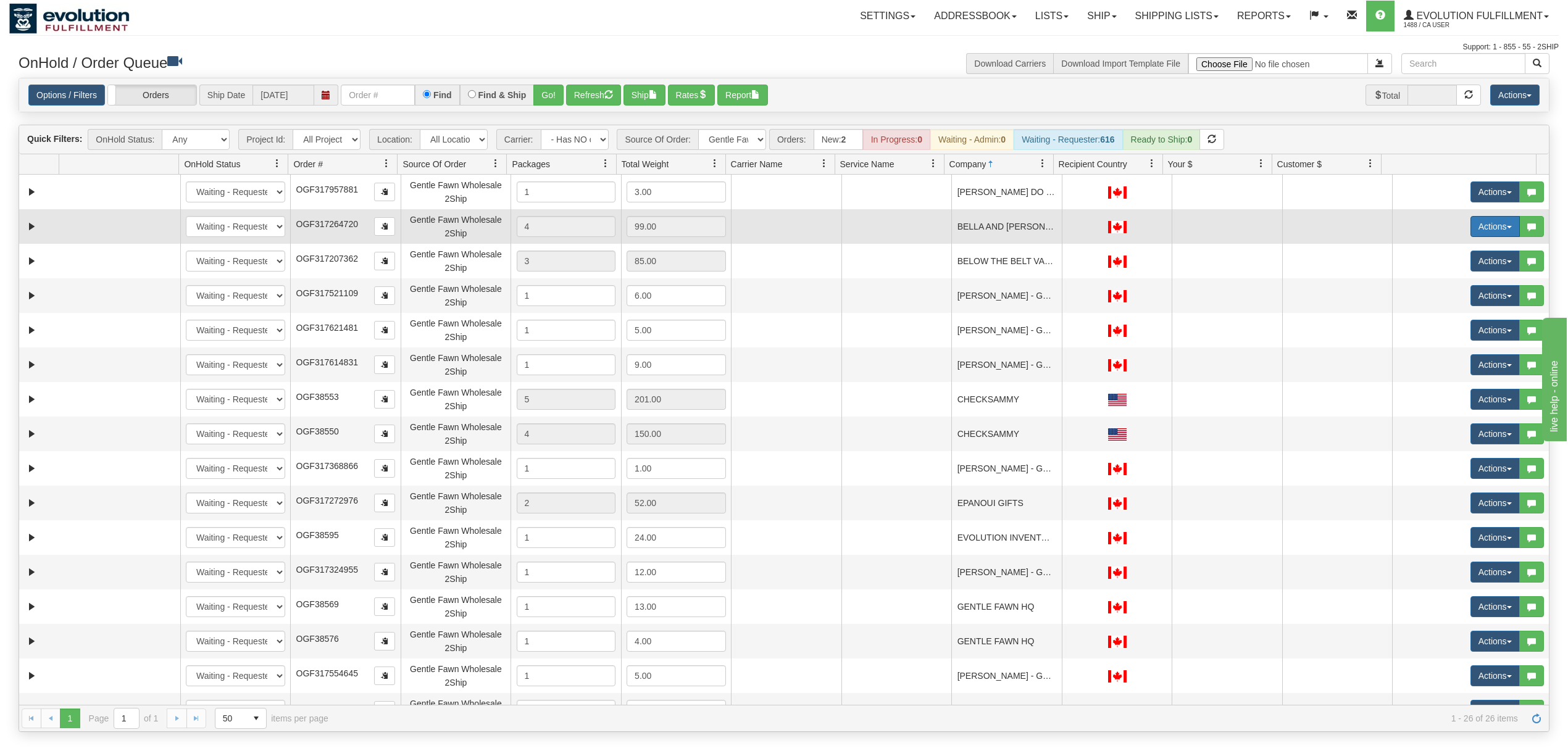
click at [1485, 233] on button "Actions" at bounding box center [1495, 226] width 49 height 21
click at [1446, 284] on span "Rate All Services" at bounding box center [1470, 282] width 74 height 10
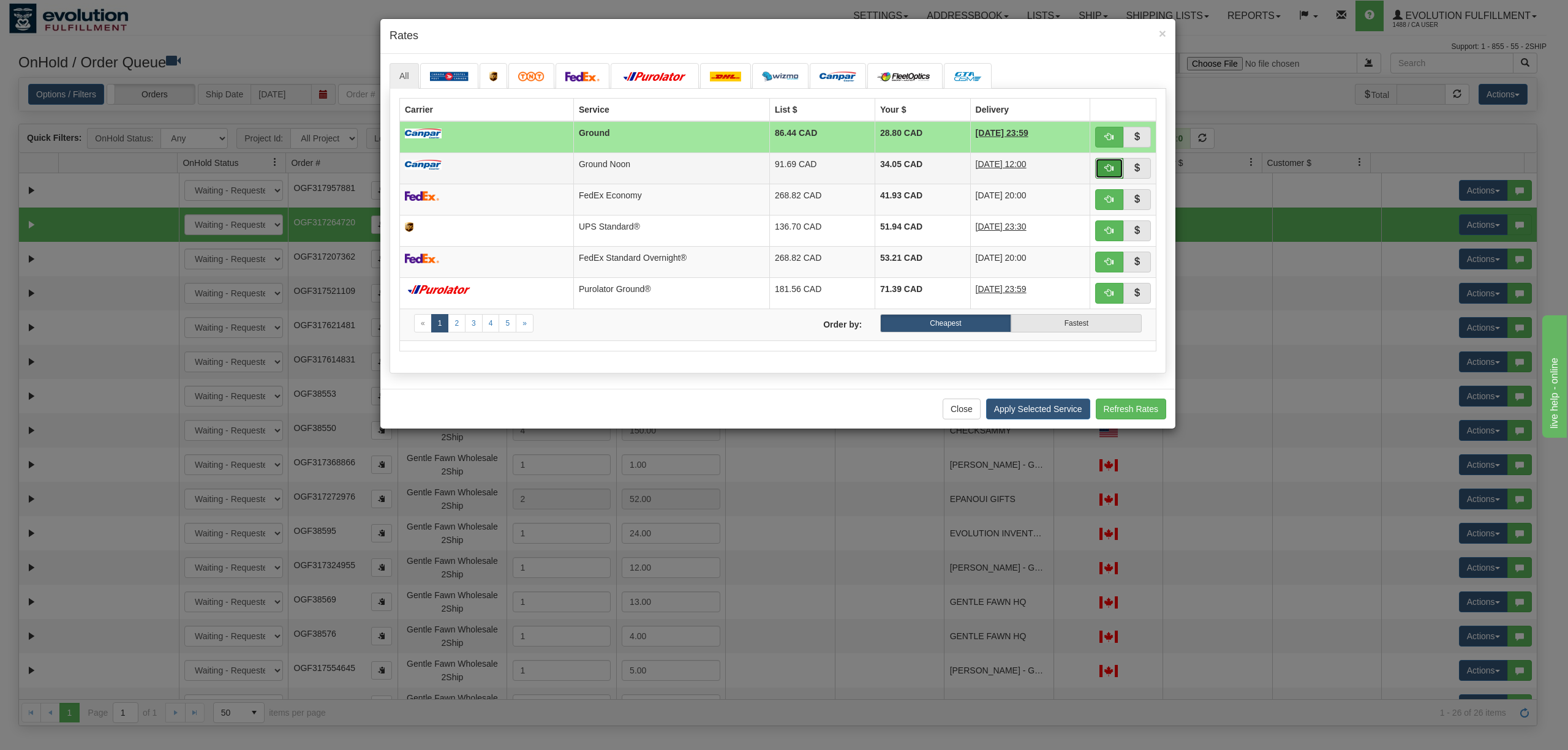
click at [1109, 167] on span "button" at bounding box center [1109, 167] width 9 height 9
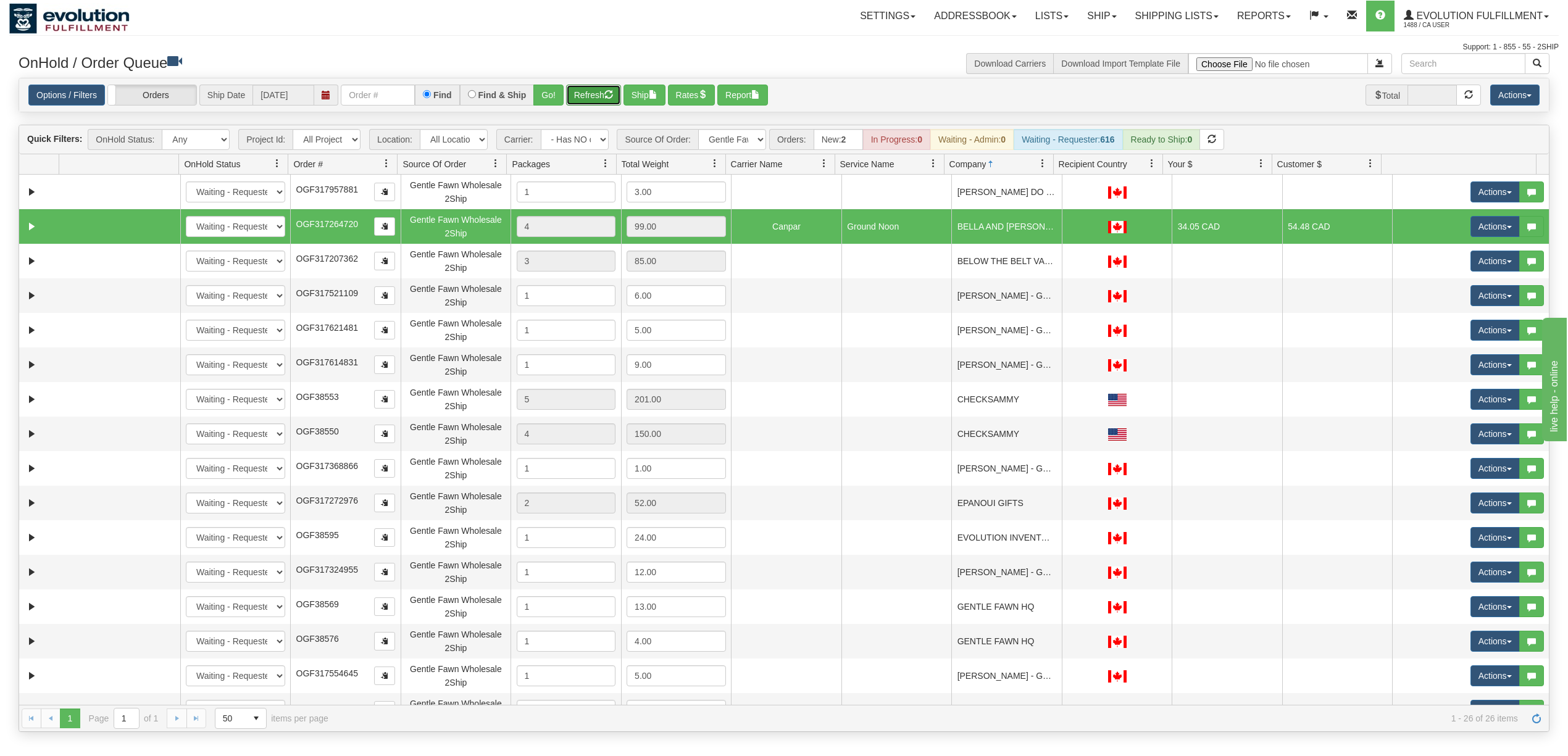
click at [597, 90] on button "Refresh" at bounding box center [593, 95] width 55 height 21
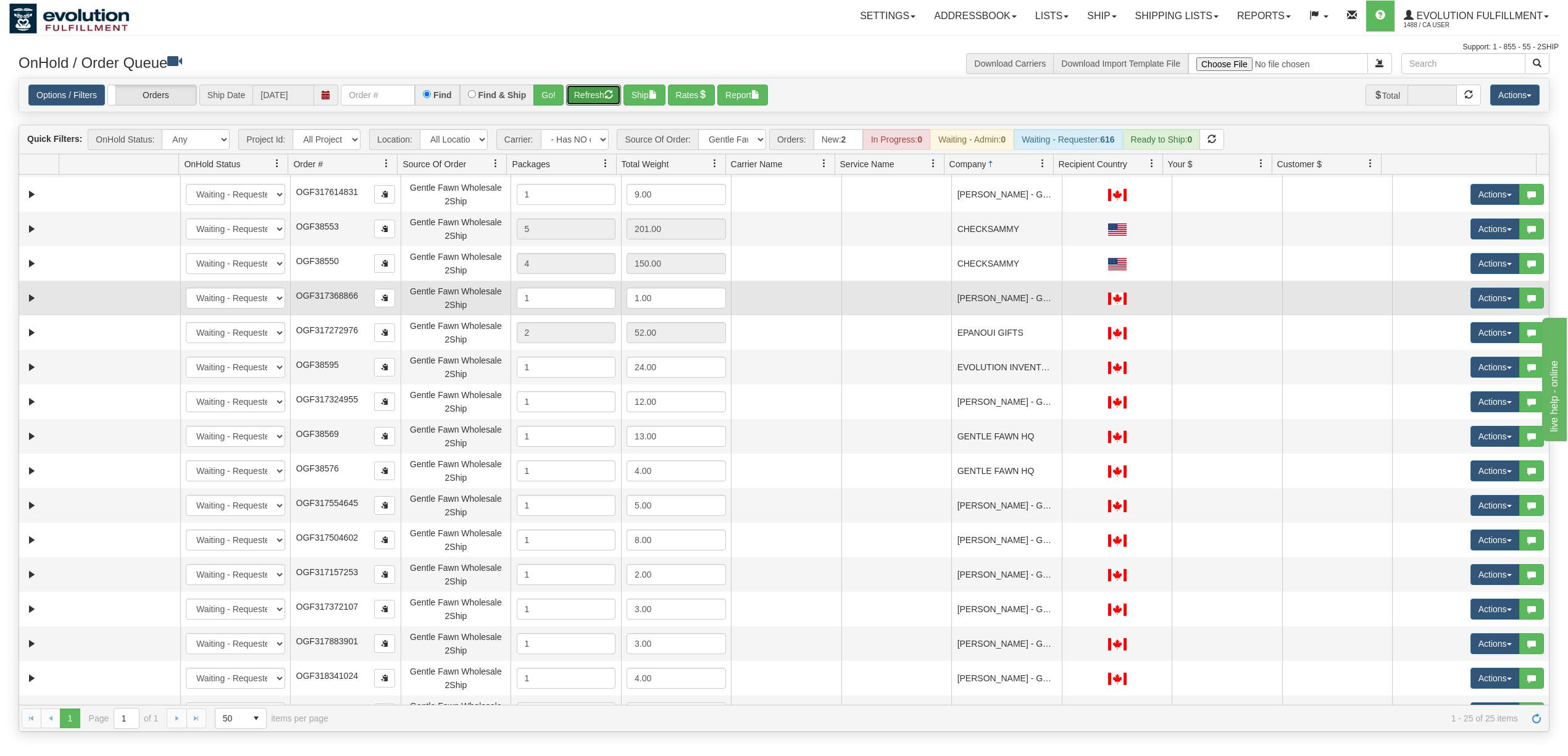
scroll to position [164, 0]
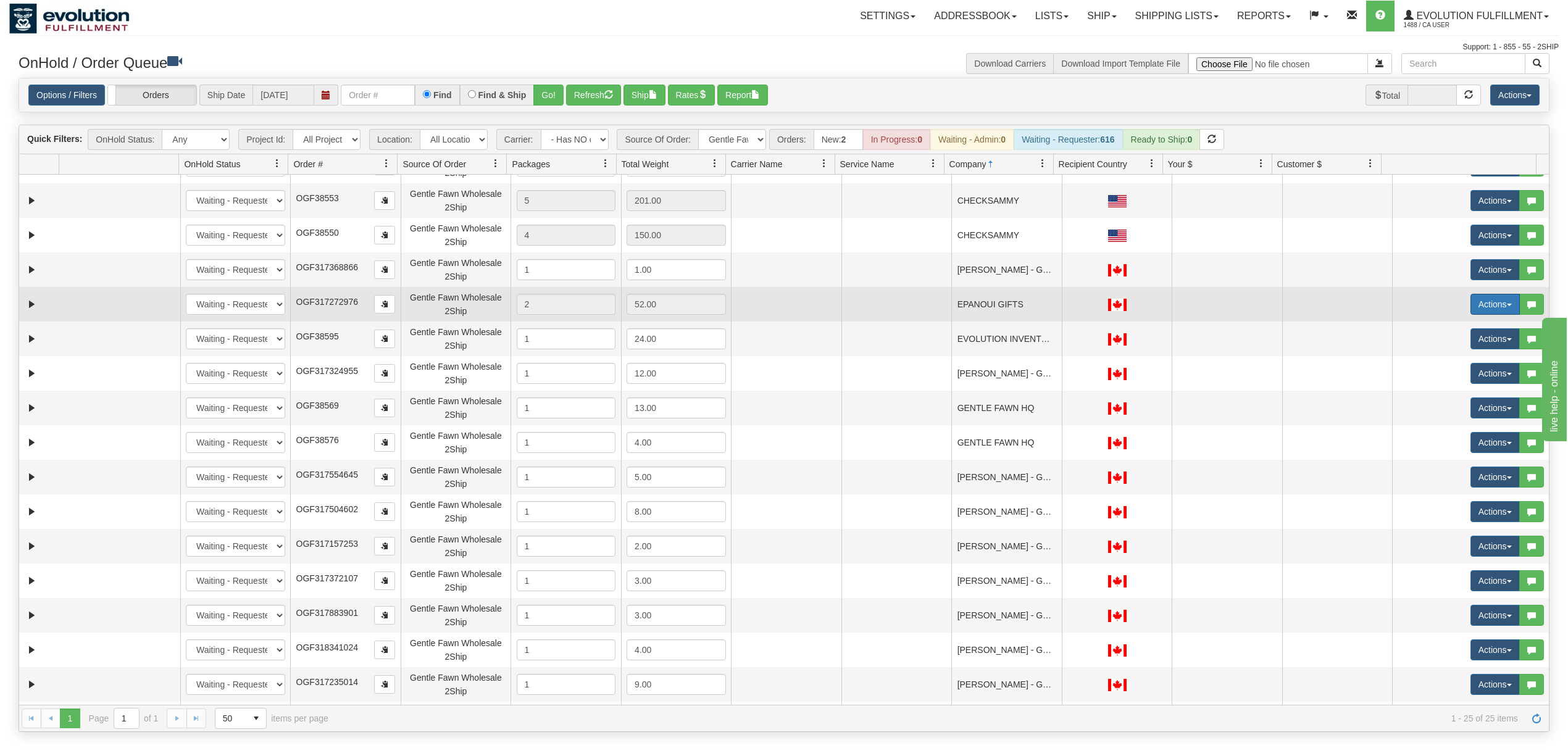
click at [1470, 304] on button "Actions" at bounding box center [1495, 304] width 49 height 21
click at [1440, 368] on link "Rate All Services" at bounding box center [1470, 360] width 99 height 16
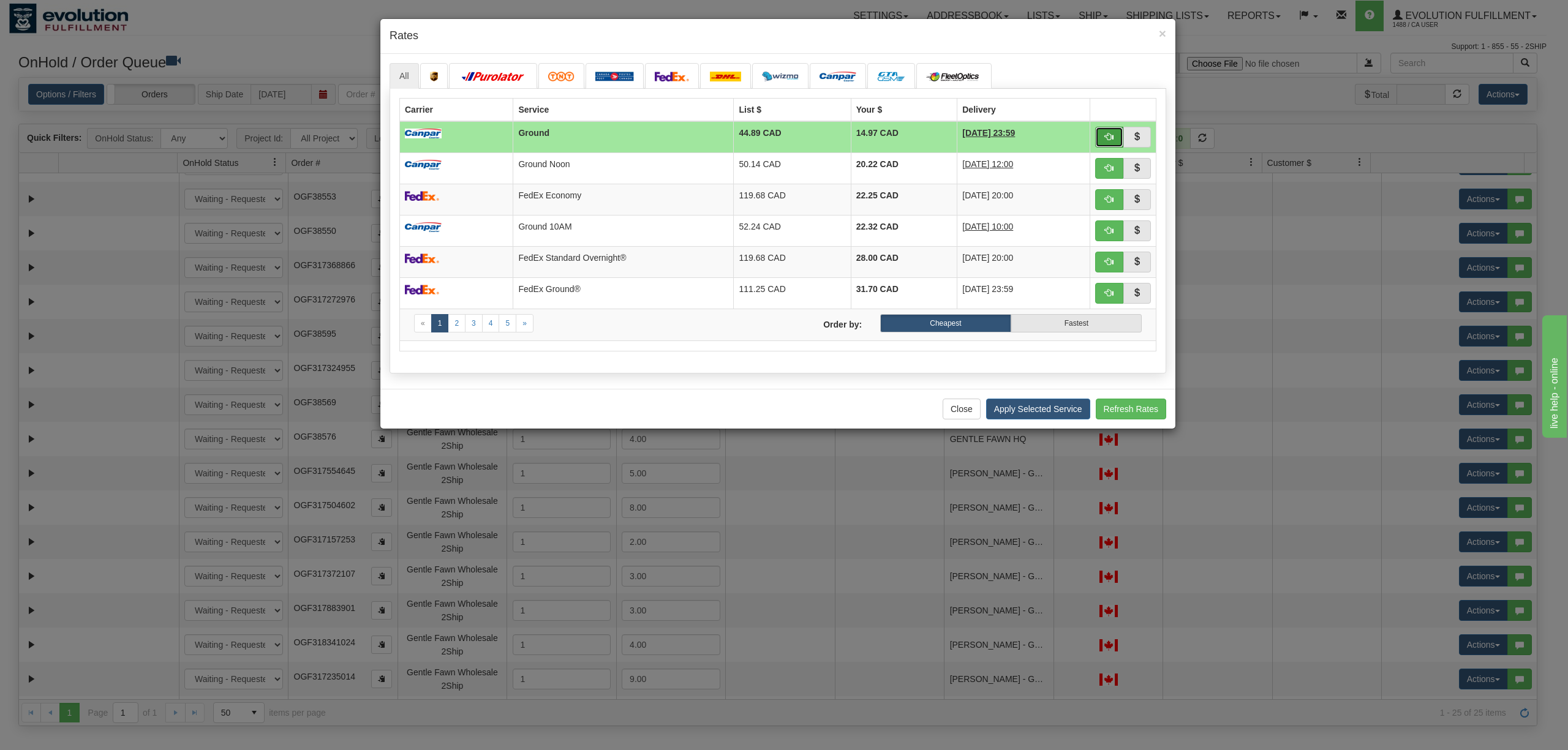
click at [1106, 140] on span "button" at bounding box center [1109, 136] width 9 height 9
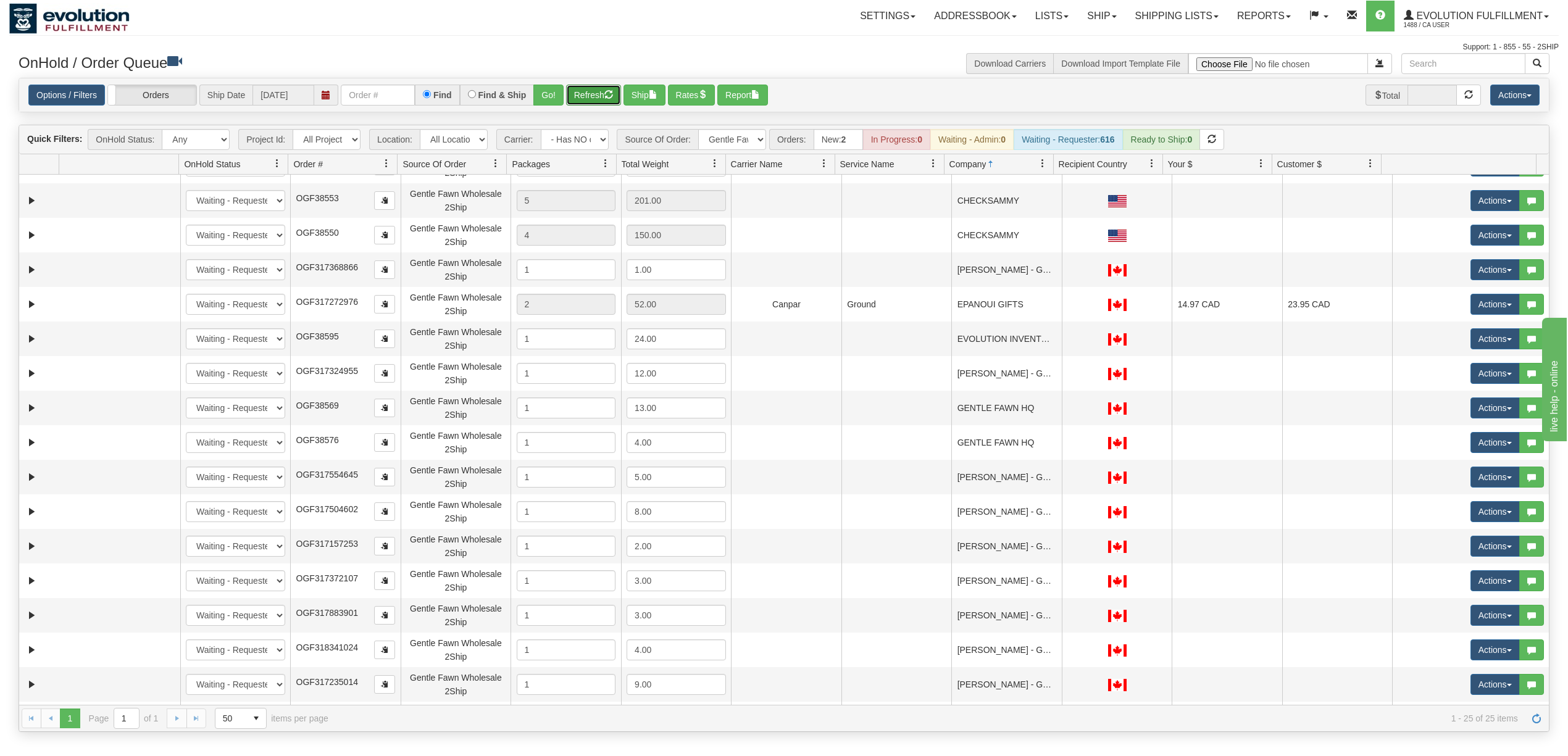
click at [594, 91] on button "Refresh" at bounding box center [593, 95] width 55 height 21
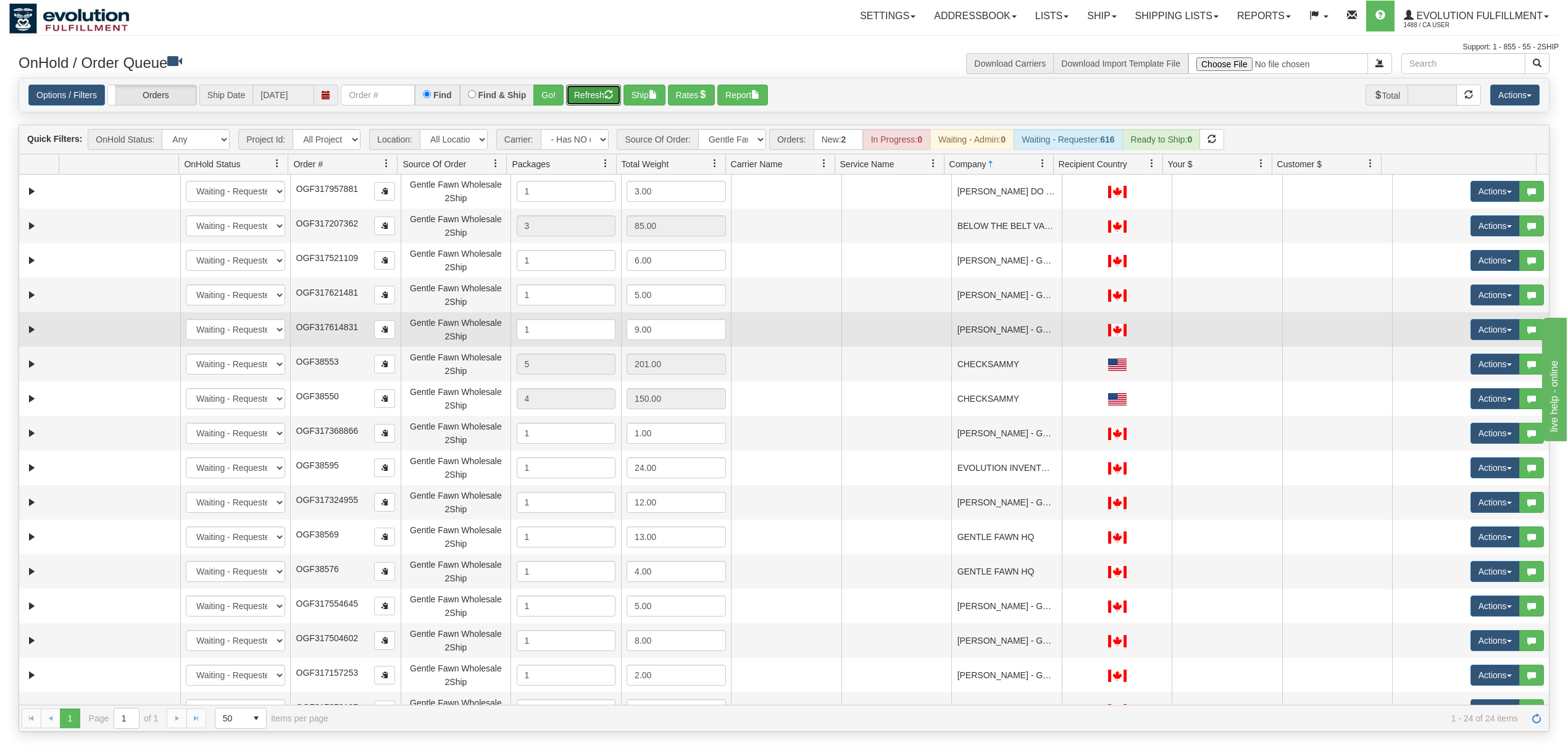
scroll to position [0, 0]
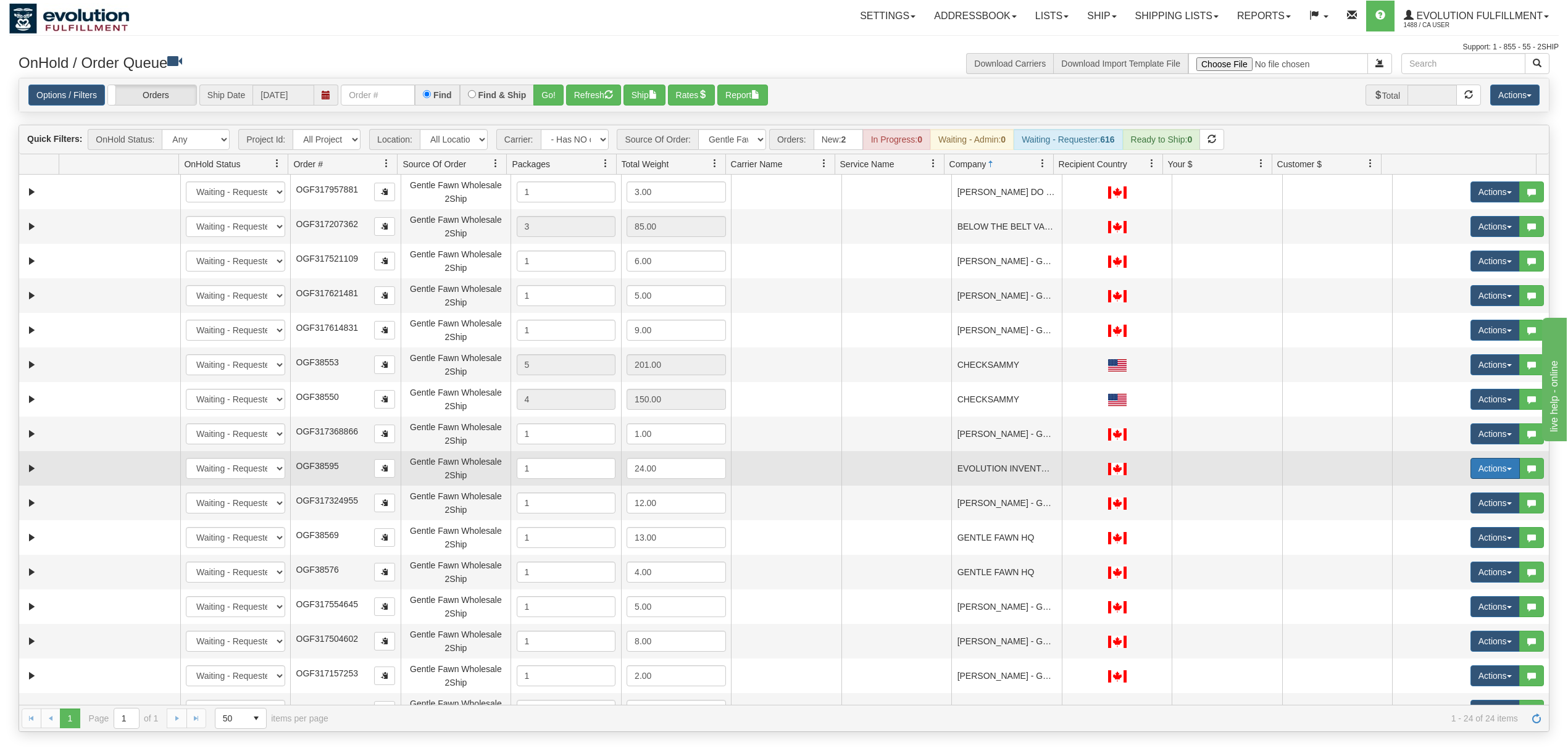
click at [1470, 473] on button "Actions" at bounding box center [1495, 468] width 49 height 21
click at [1445, 554] on span "Delete" at bounding box center [1449, 555] width 33 height 10
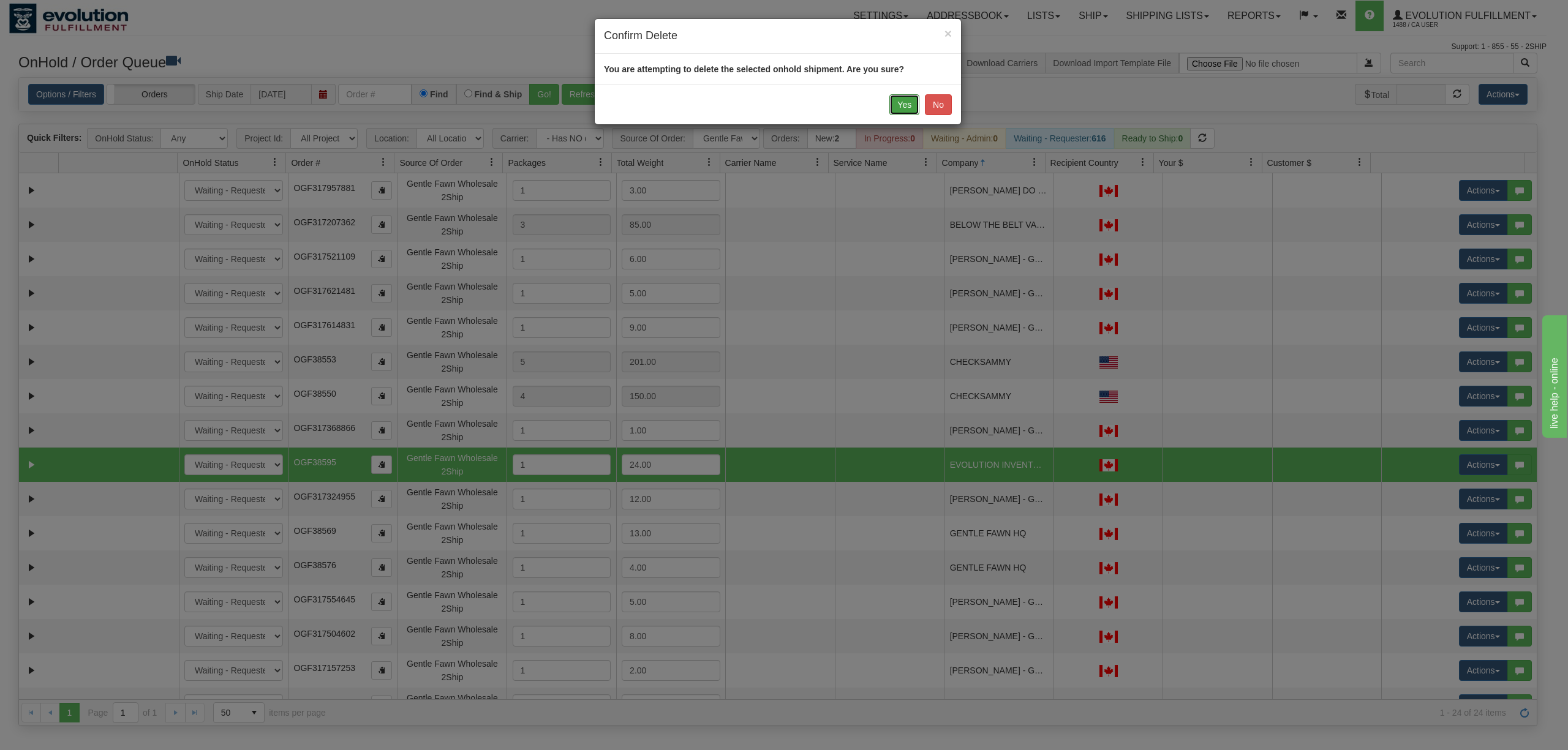
click at [899, 106] on button "Yes" at bounding box center [904, 104] width 30 height 21
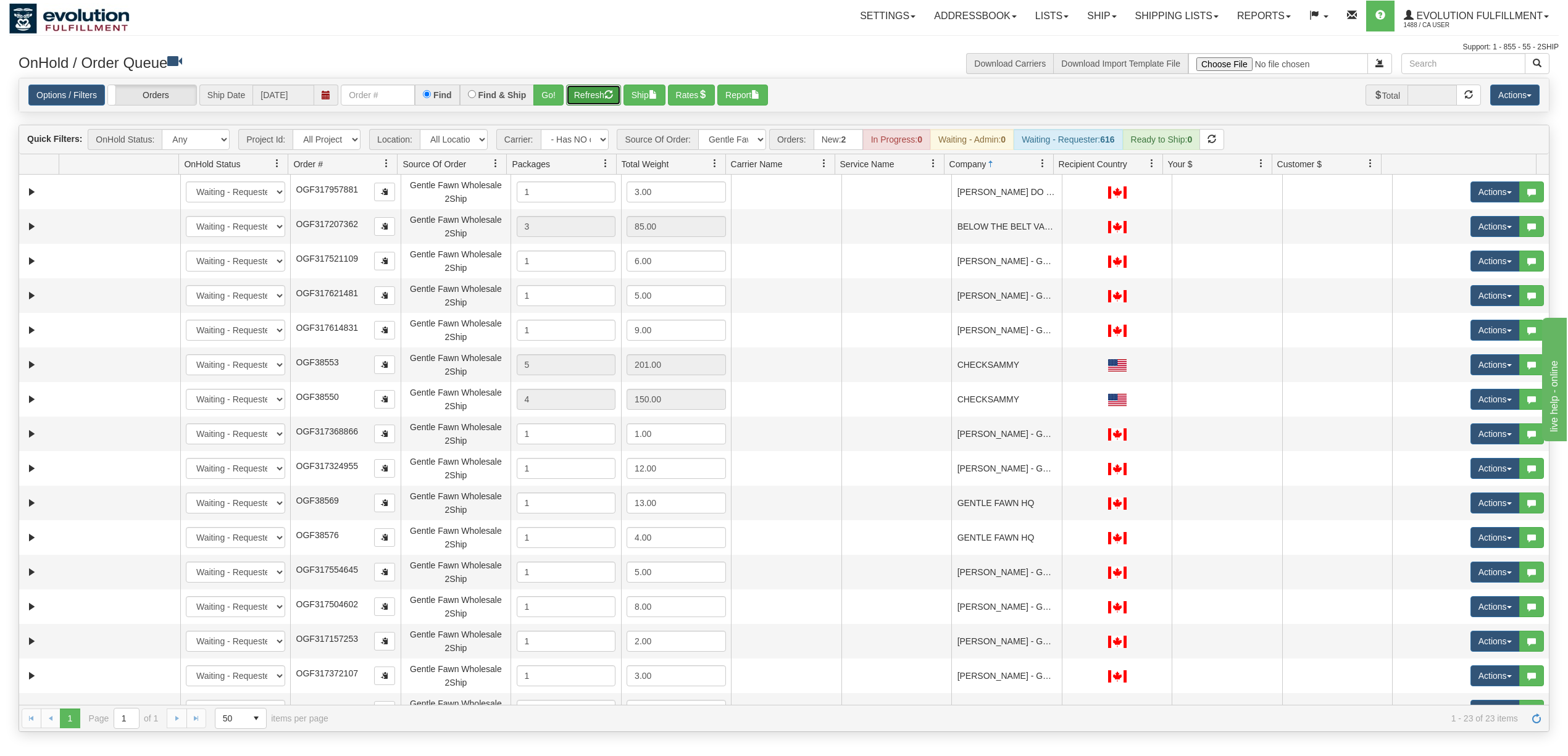
click at [581, 102] on button "Refresh" at bounding box center [593, 95] width 55 height 21
click at [586, 100] on button "Refresh" at bounding box center [593, 95] width 55 height 21
